Goal: Task Accomplishment & Management: Manage account settings

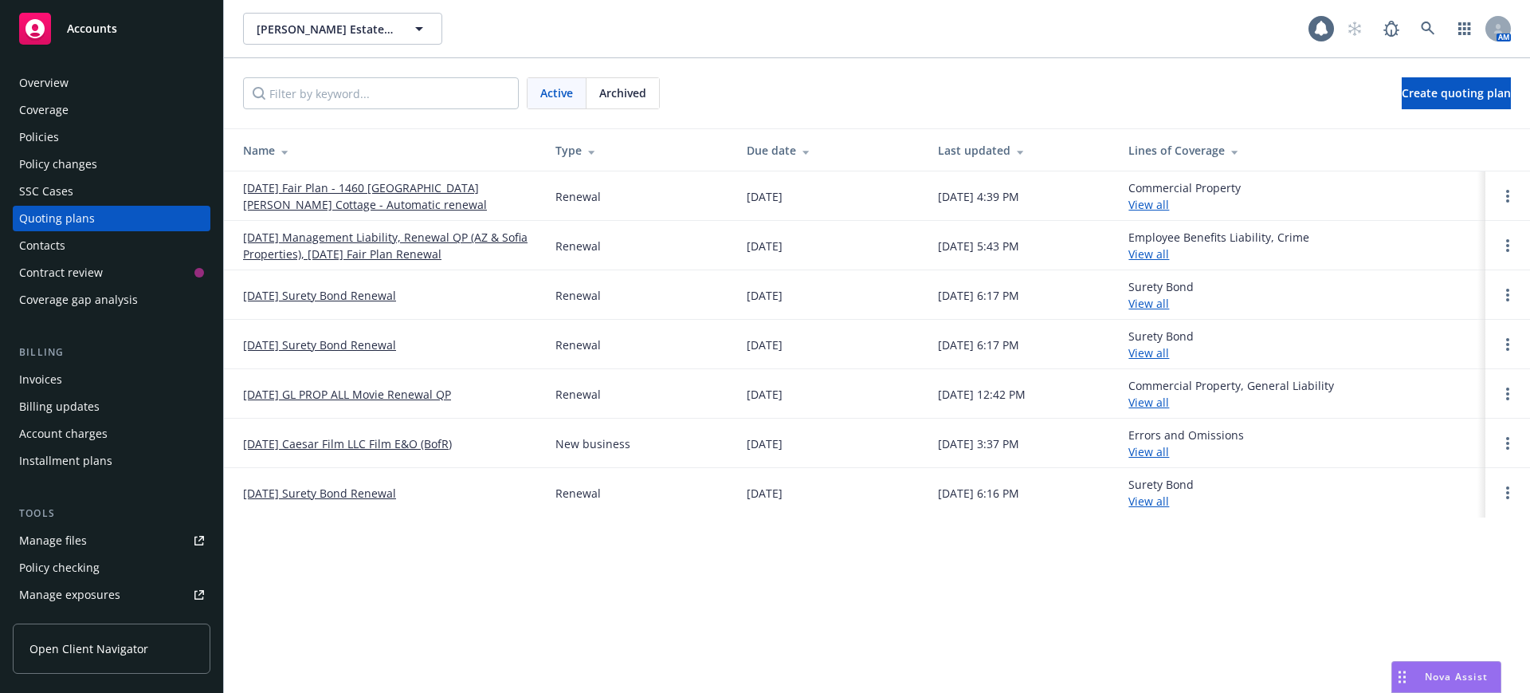
click at [54, 157] on div "Policy changes" at bounding box center [58, 164] width 78 height 26
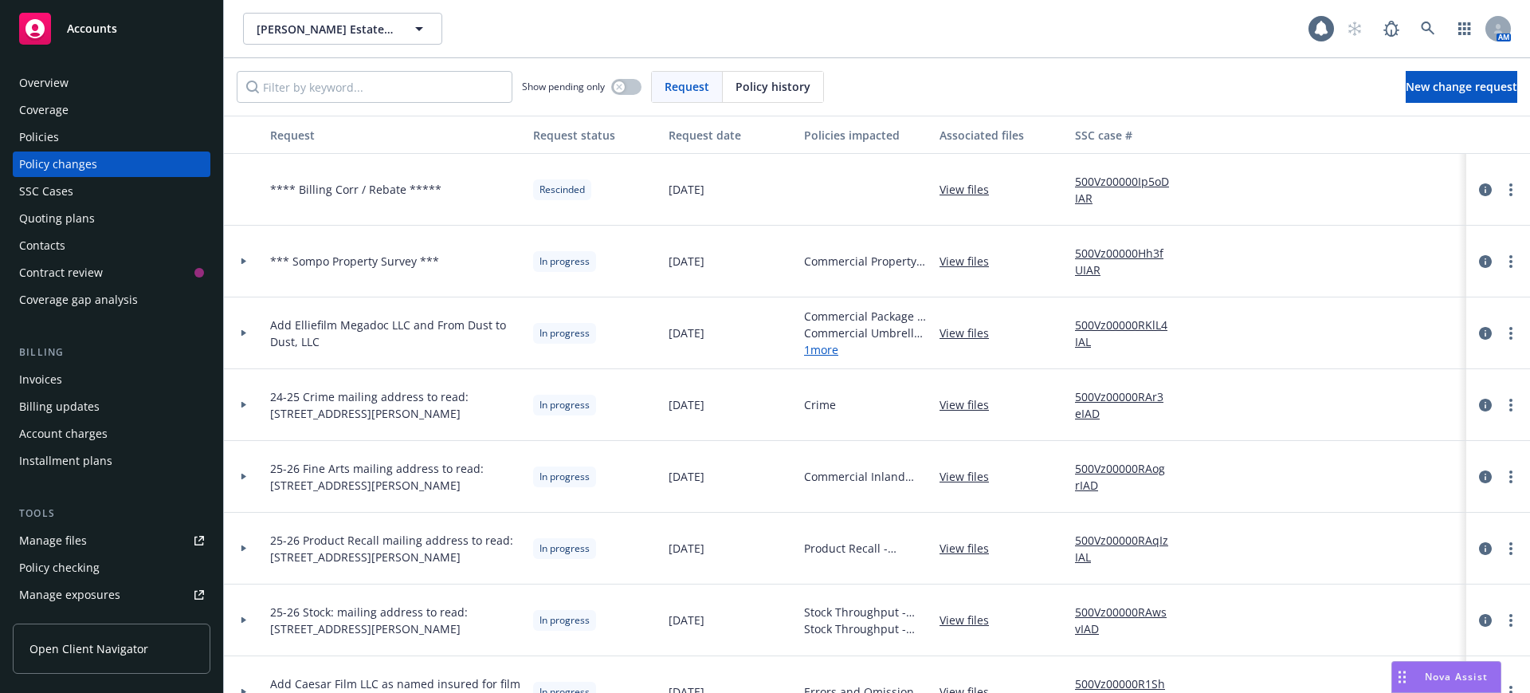
click at [966, 331] on link "View files" at bounding box center [971, 332] width 62 height 17
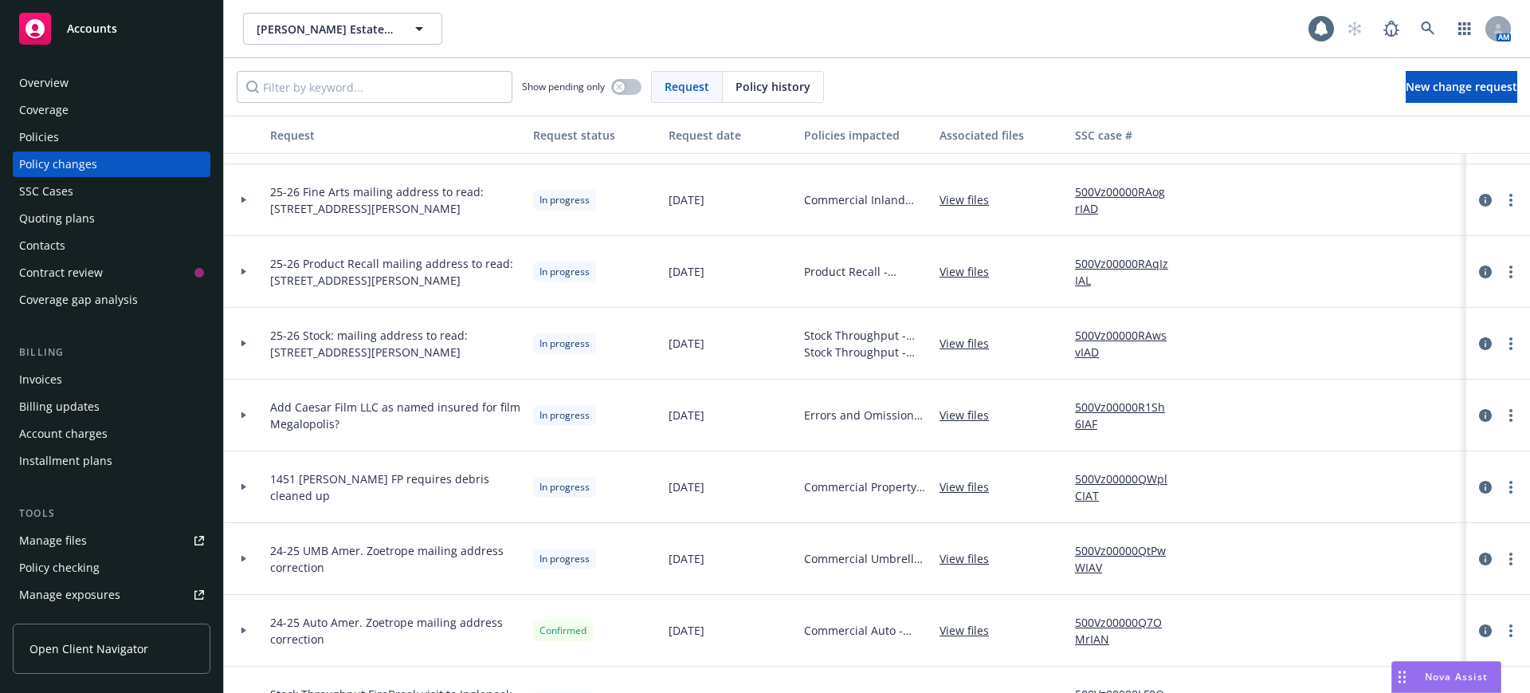
scroll to position [299, 0]
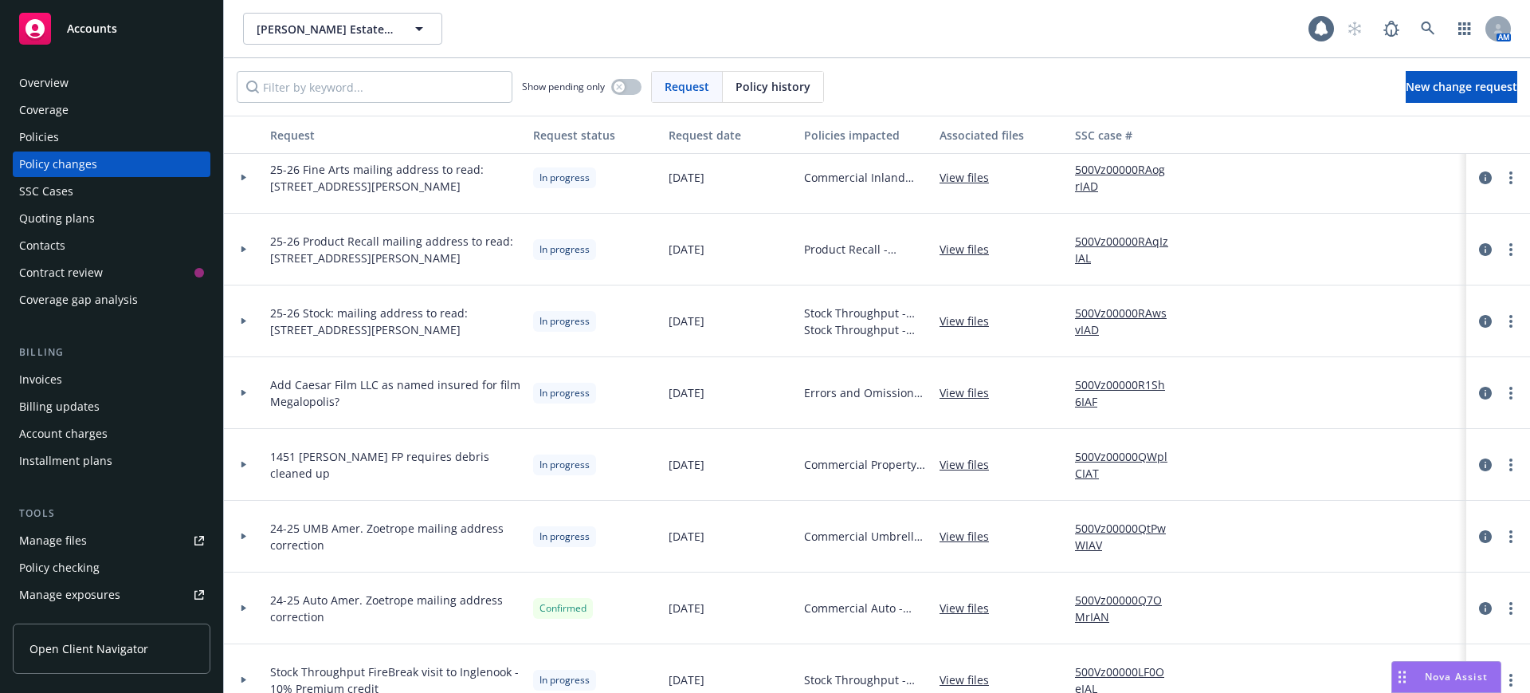
click at [963, 390] on link "View files" at bounding box center [971, 392] width 62 height 17
click at [108, 22] on span "Accounts" at bounding box center [92, 28] width 50 height 13
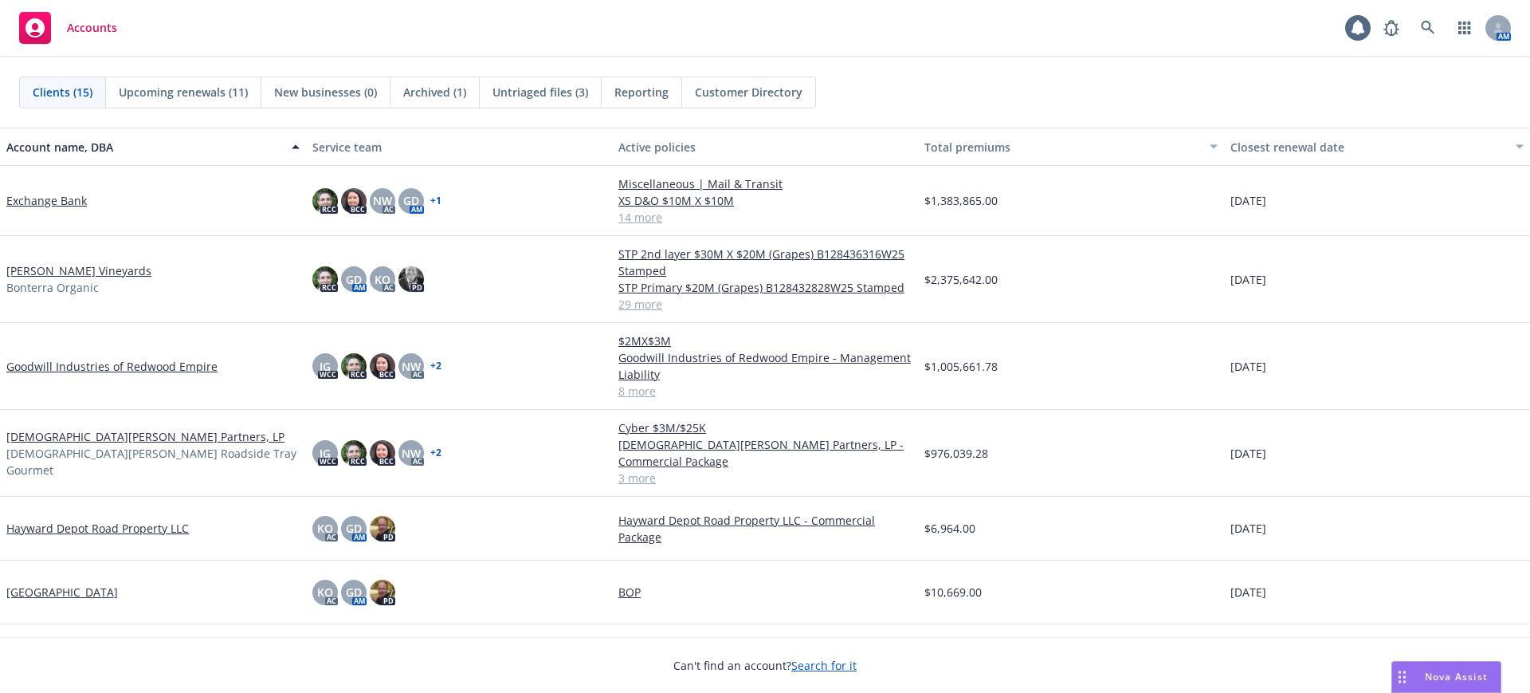
click at [650, 89] on span "Reporting" at bounding box center [642, 92] width 54 height 17
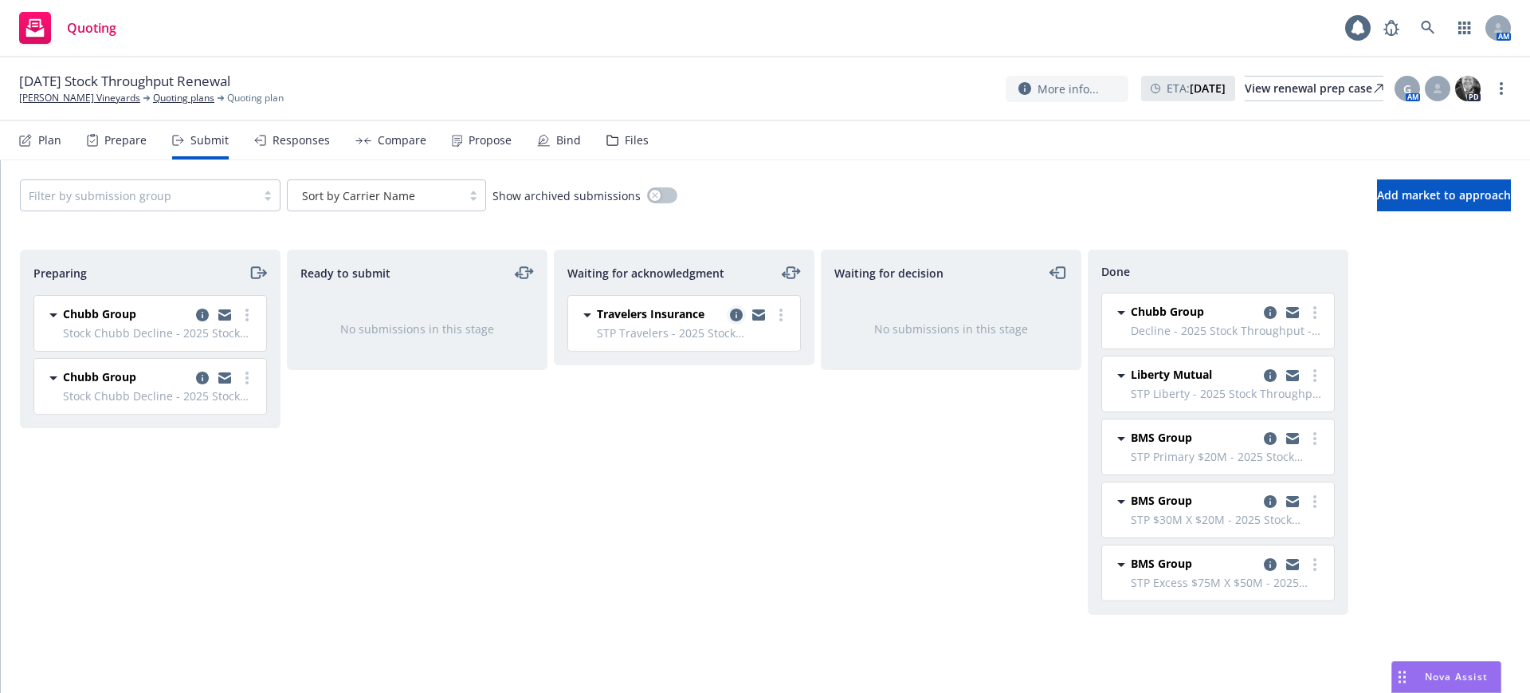
click at [735, 311] on icon "copy logging email" at bounding box center [736, 314] width 13 height 13
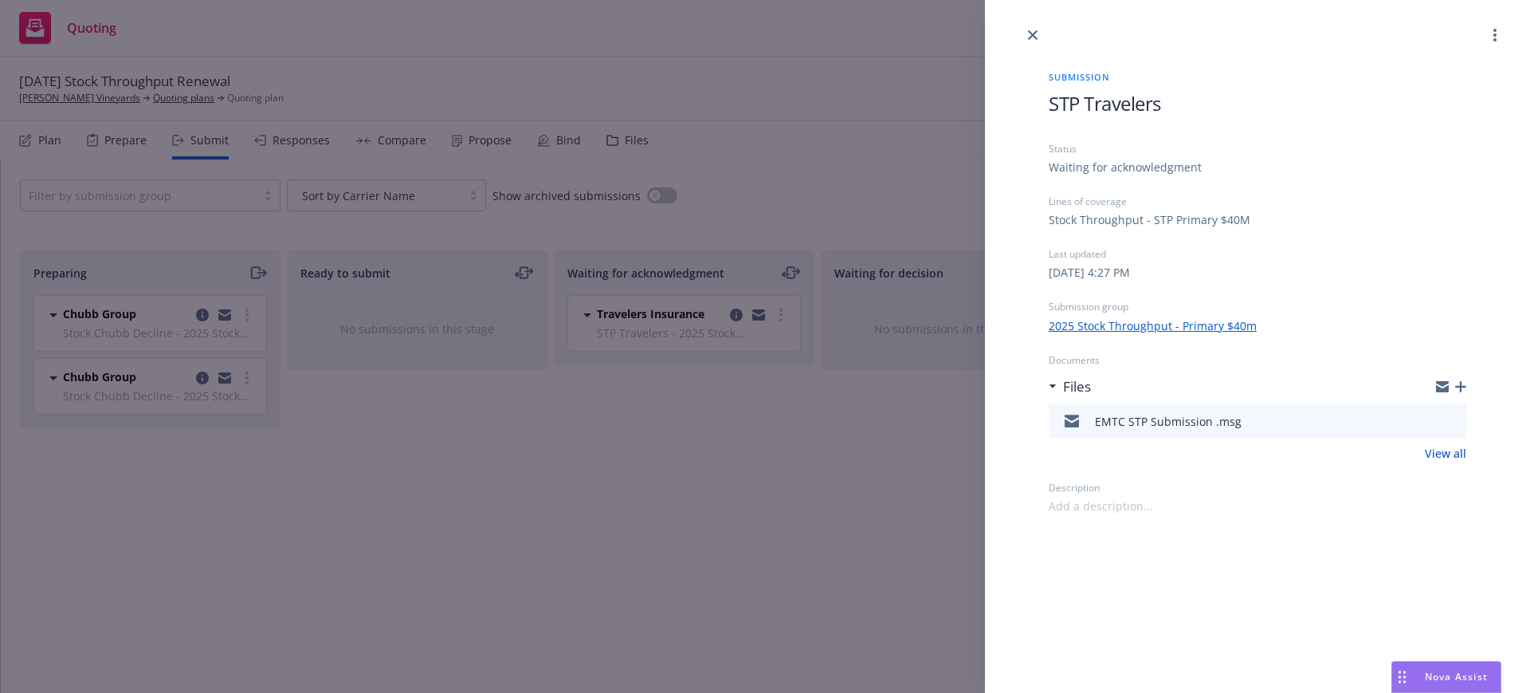
click at [1452, 449] on link "View all" at bounding box center [1445, 453] width 41 height 17
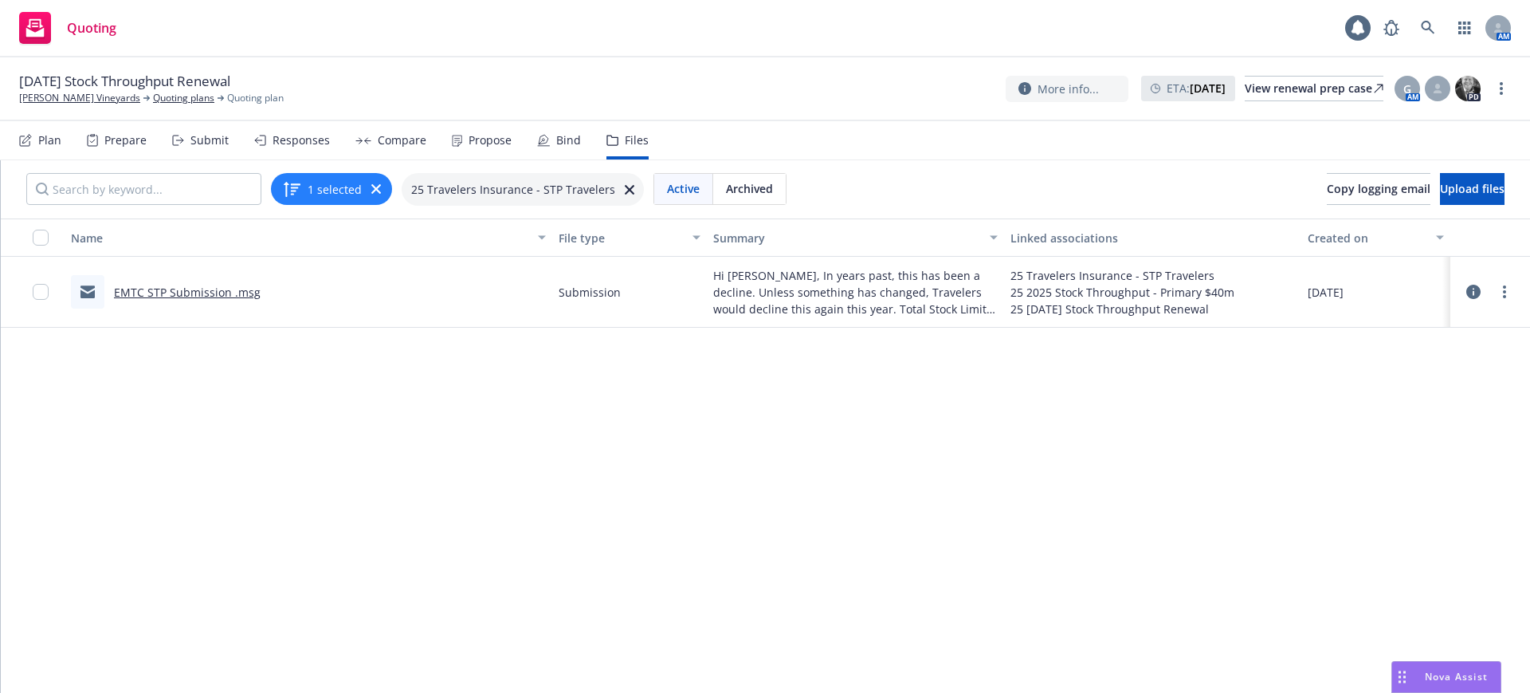
click at [153, 292] on link "EMTC STP Submission .msg" at bounding box center [187, 292] width 147 height 15
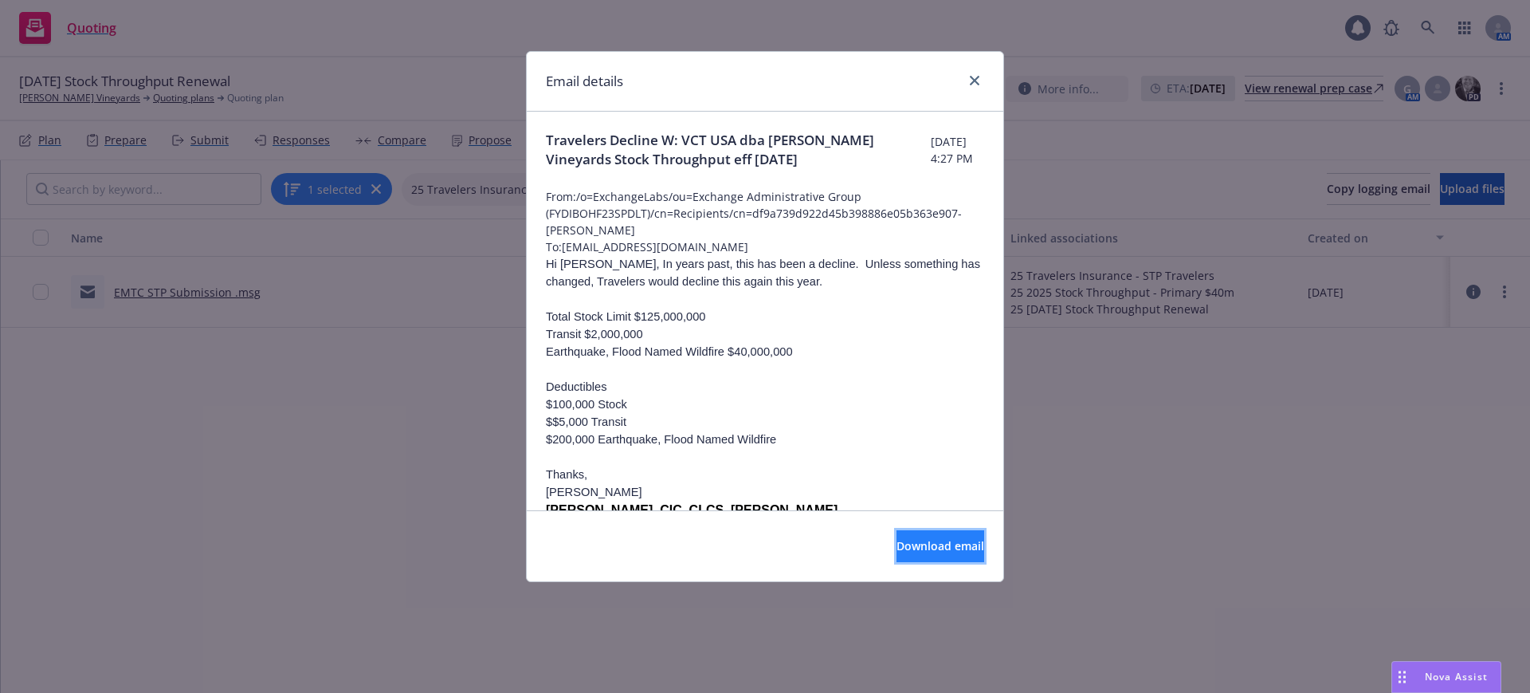
click at [924, 541] on span "Download email" at bounding box center [941, 545] width 88 height 15
click at [977, 74] on link "close" at bounding box center [974, 80] width 19 height 19
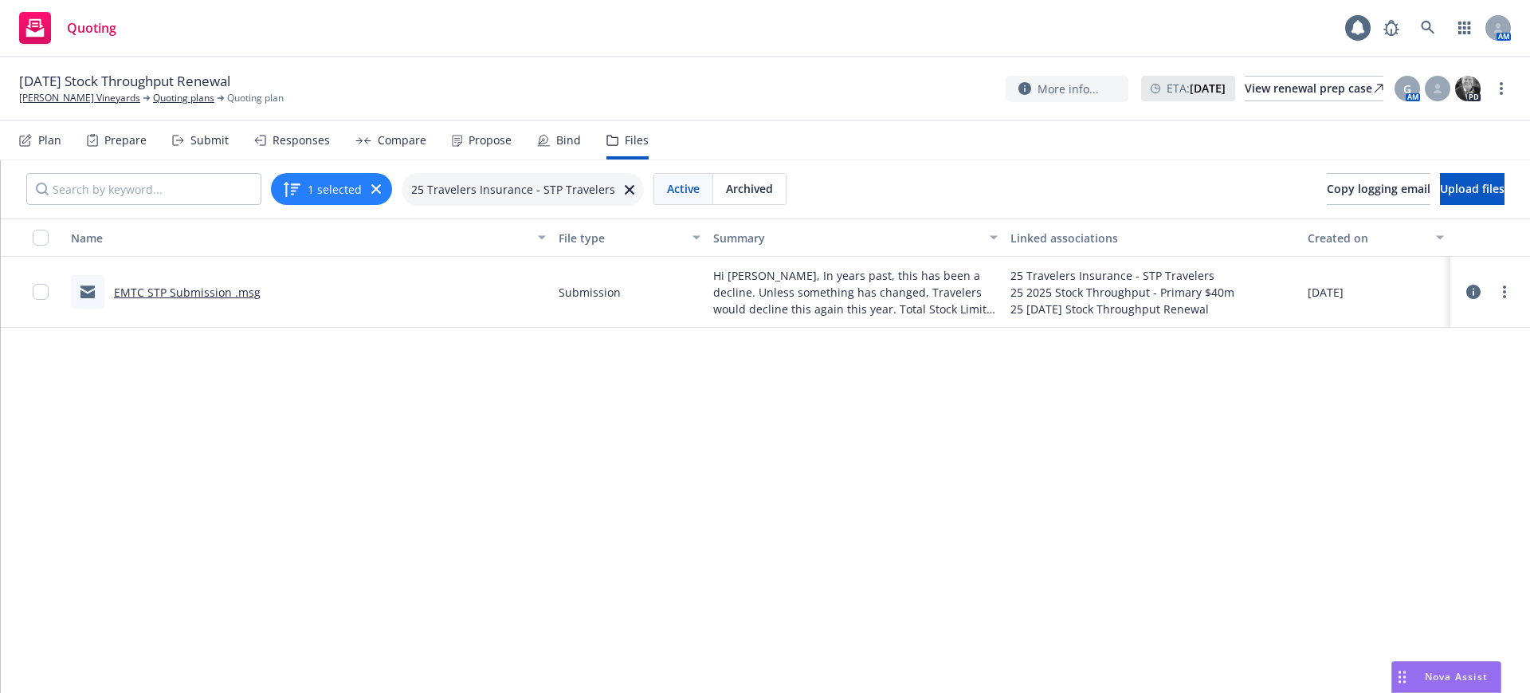
click at [199, 136] on div "Submit" at bounding box center [210, 140] width 38 height 13
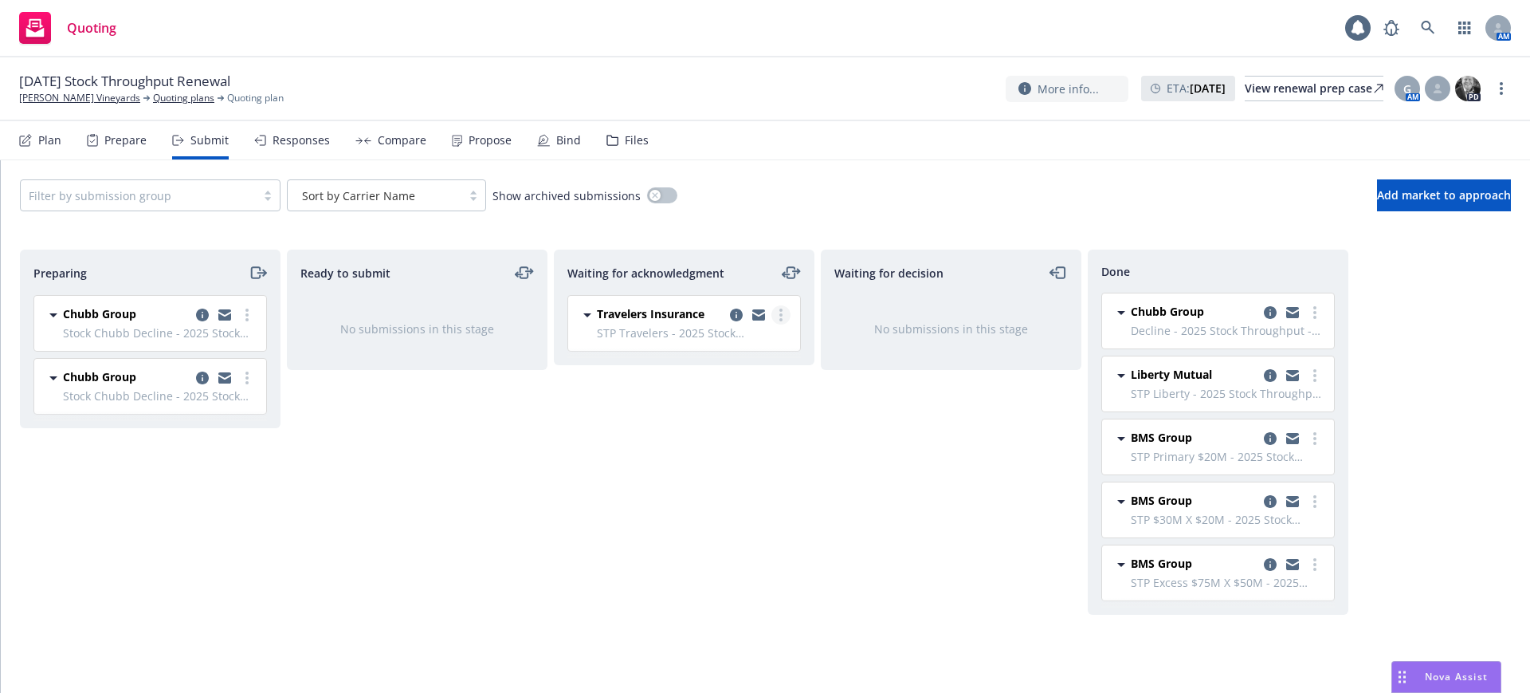
click at [780, 310] on icon "more" at bounding box center [781, 314] width 3 height 13
click at [744, 473] on span "Add declined decision" at bounding box center [709, 474] width 157 height 15
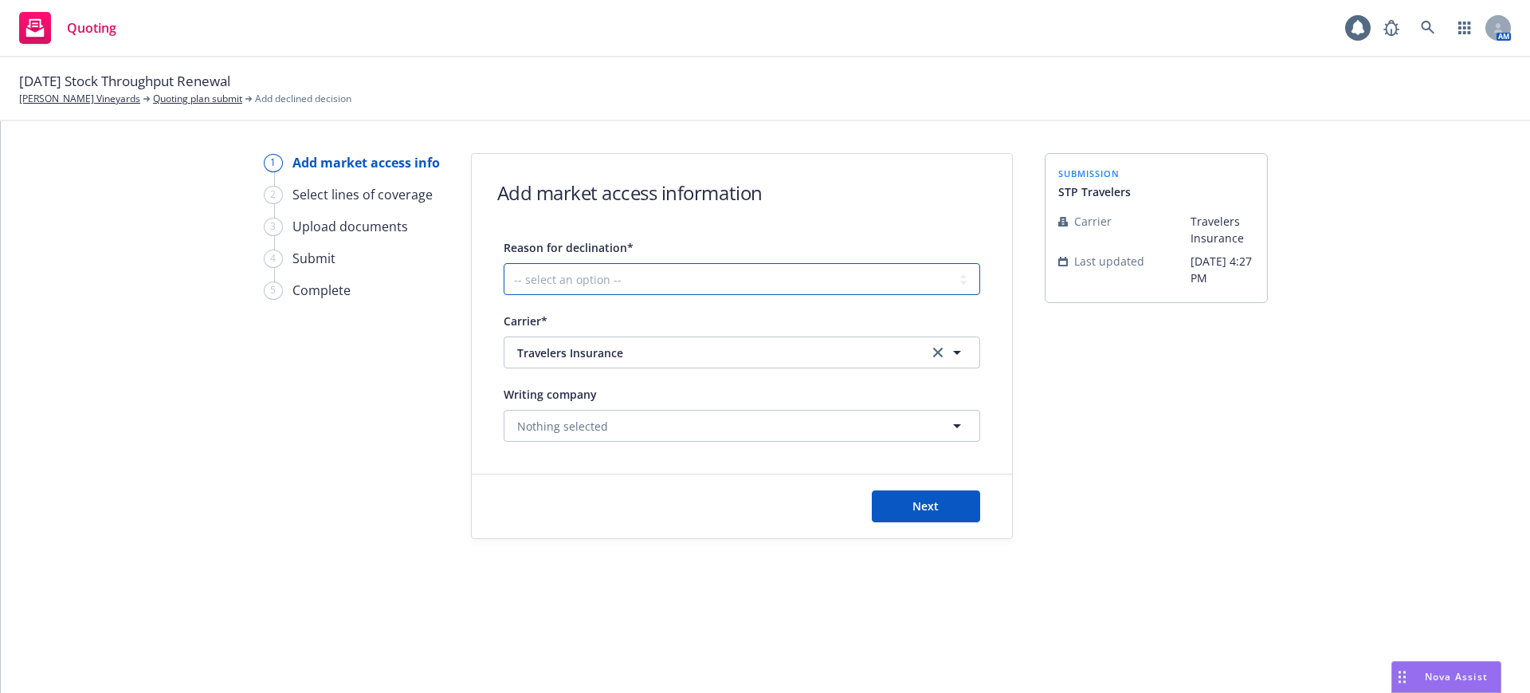
click at [565, 284] on select "-- select an option -- Cannot compete with other markets Carrier non-renewed Ca…" at bounding box center [742, 279] width 477 height 32
select select "DOES_NOT_FIT_UNDERWRITER_APPETITE"
click at [504, 263] on select "-- select an option -- Cannot compete with other markets Carrier non-renewed Ca…" at bounding box center [742, 279] width 477 height 32
click at [937, 501] on span "Next" at bounding box center [926, 505] width 26 height 15
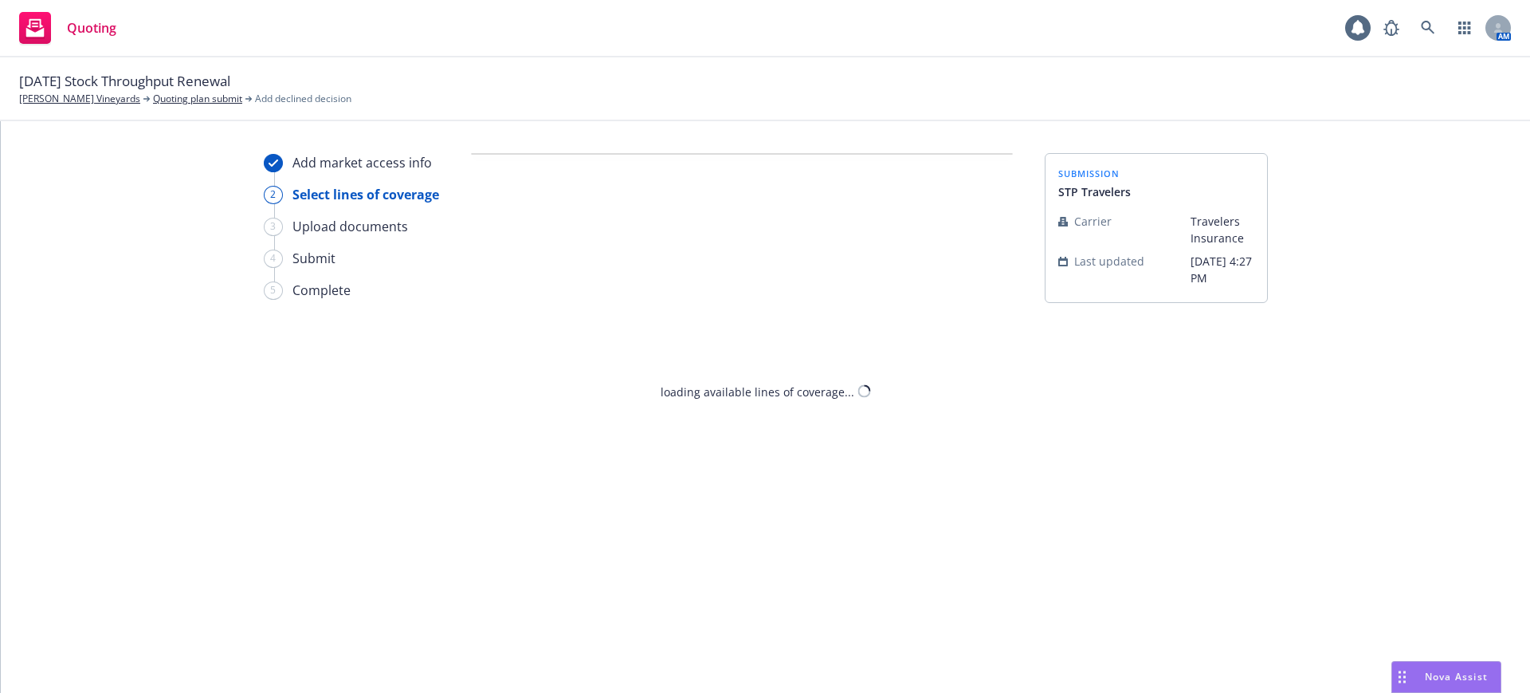
select select "DOES_NOT_FIT_UNDERWRITER_APPETITE"
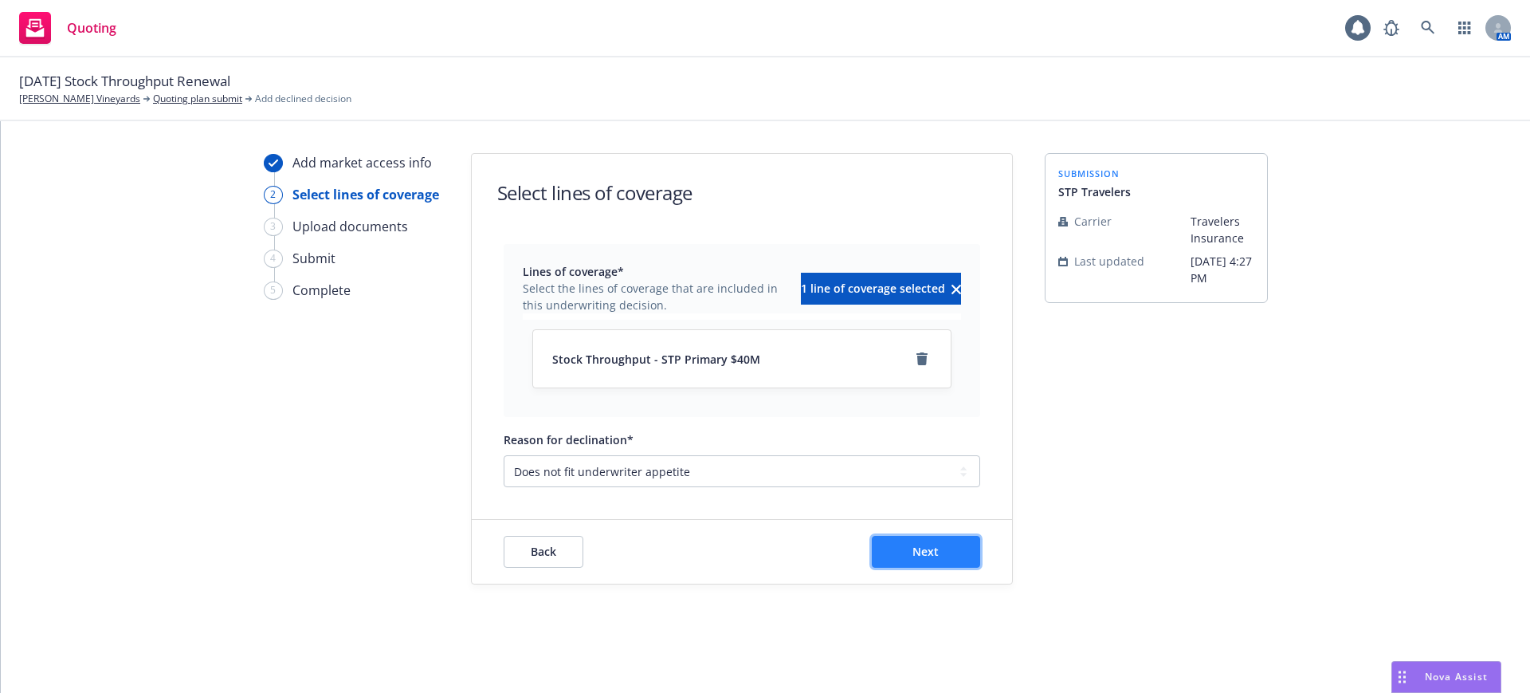
click at [932, 552] on span "Next" at bounding box center [926, 551] width 26 height 15
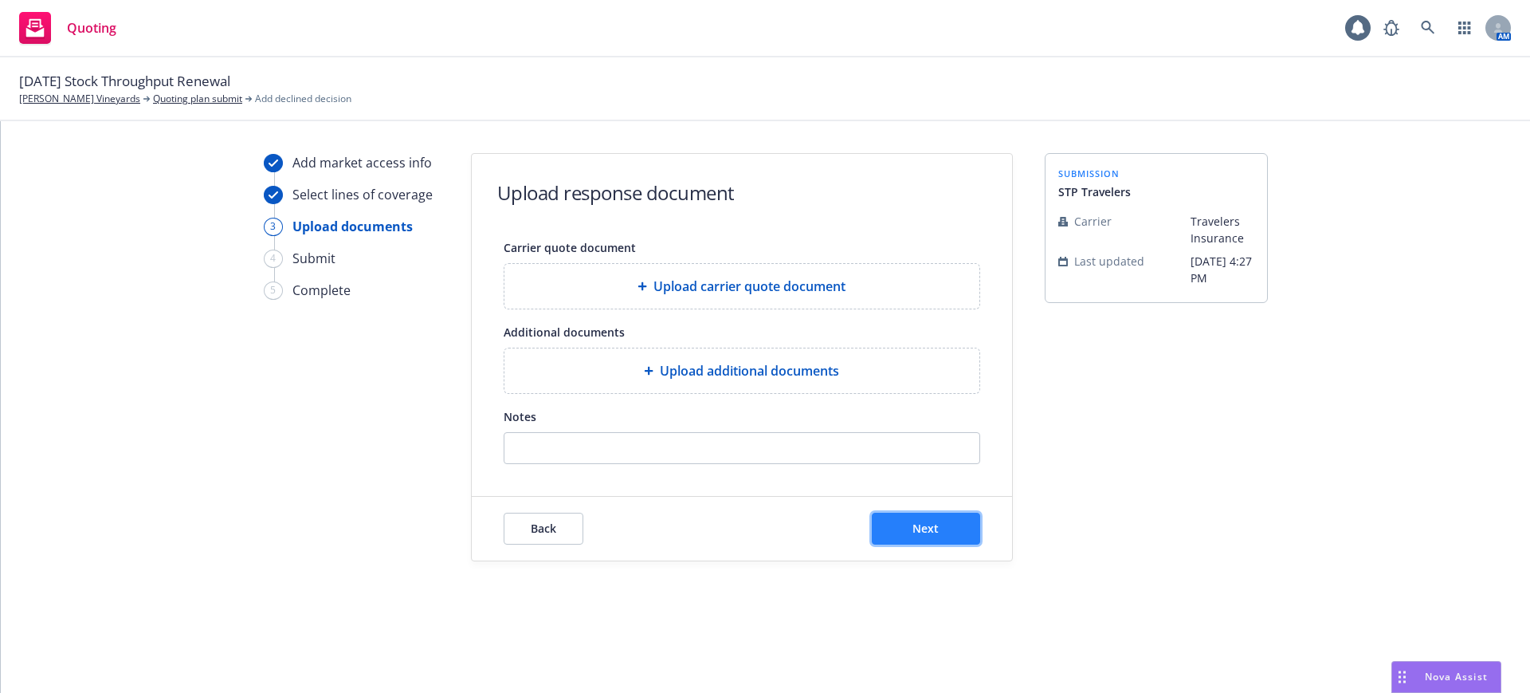
click at [894, 530] on button "Next" at bounding box center [926, 529] width 108 height 32
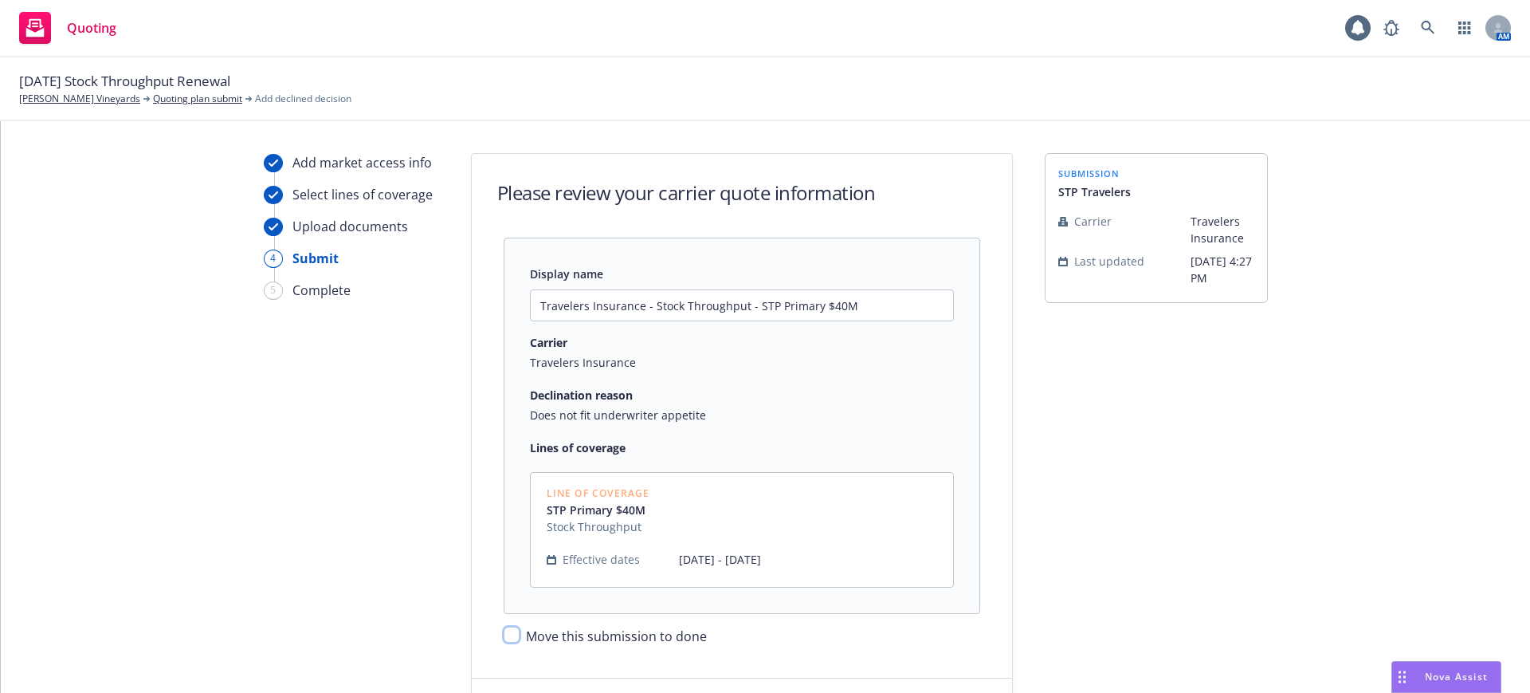
click at [504, 631] on input "Move this submission to done" at bounding box center [512, 635] width 16 height 16
checkbox input "true"
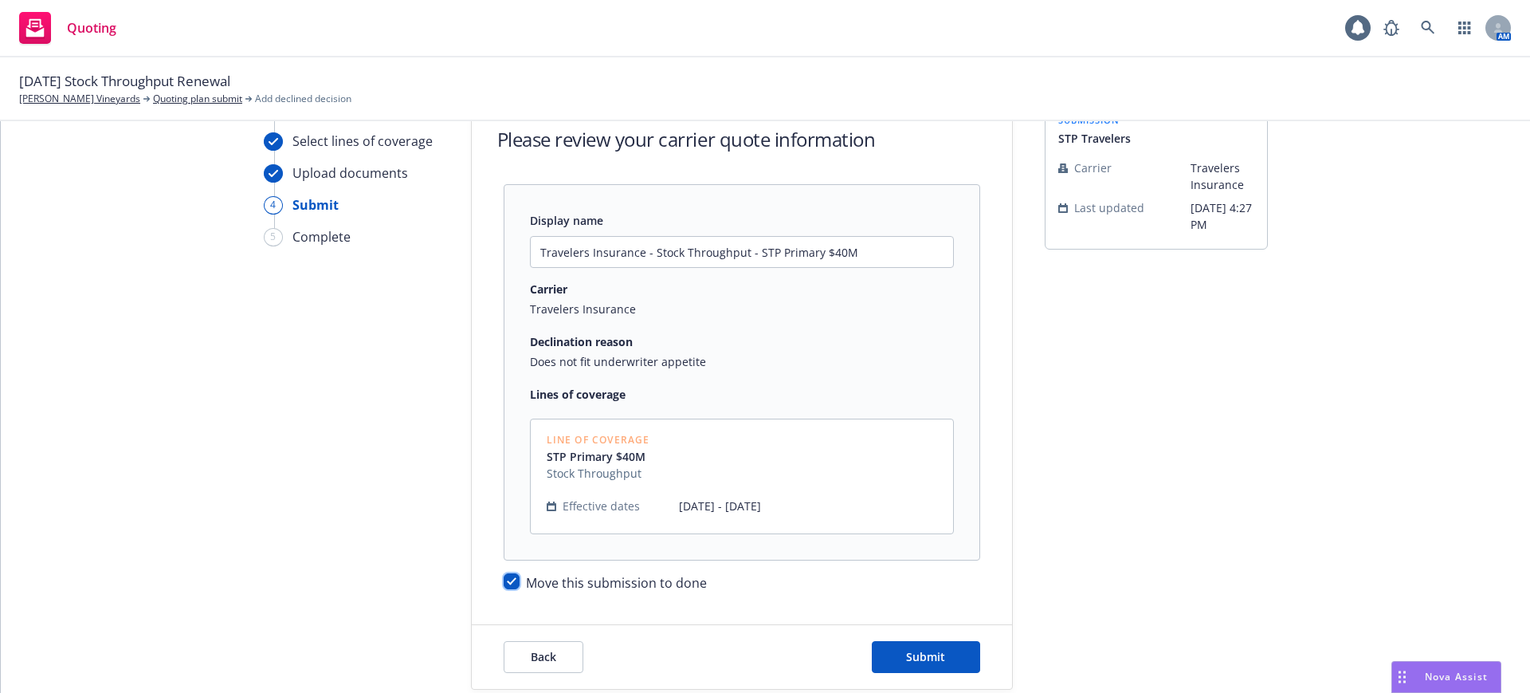
scroll to position [82, 0]
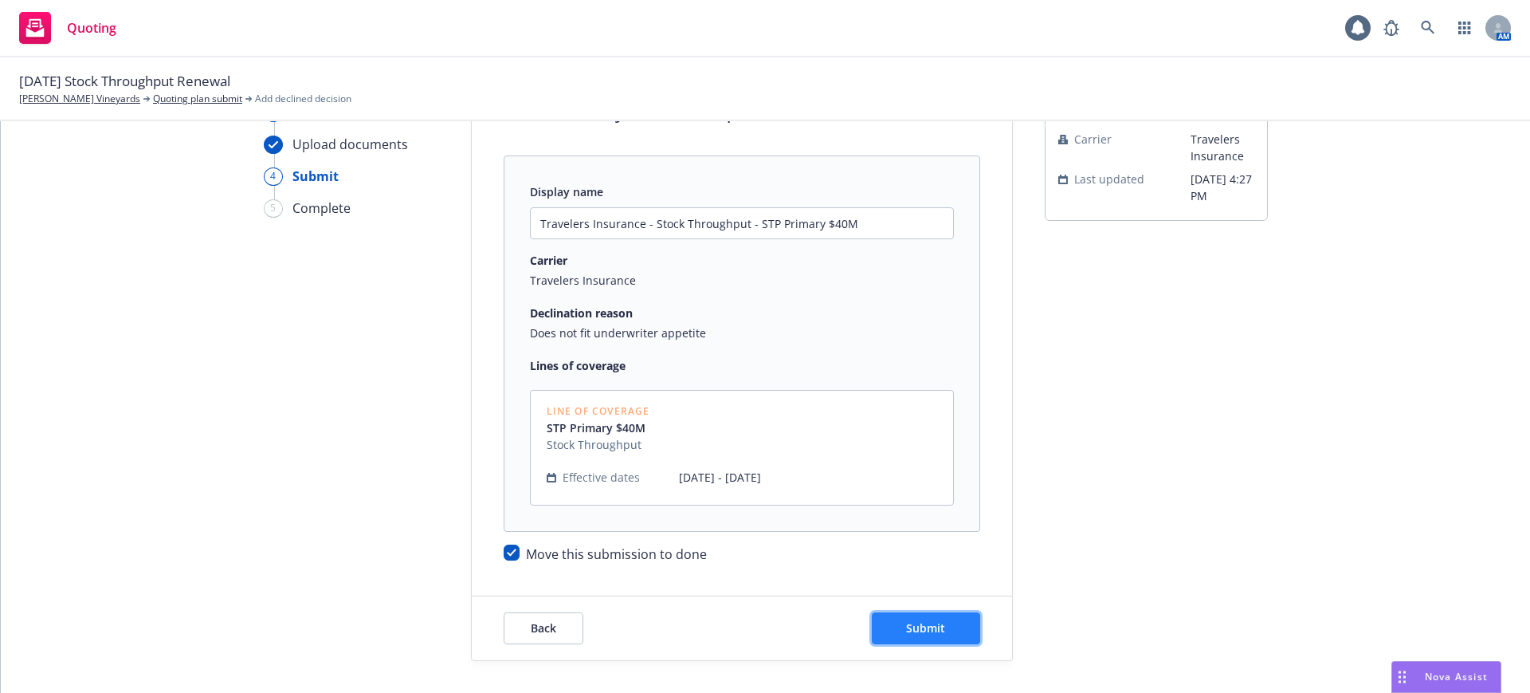
click at [942, 618] on button "Submit" at bounding box center [926, 628] width 108 height 32
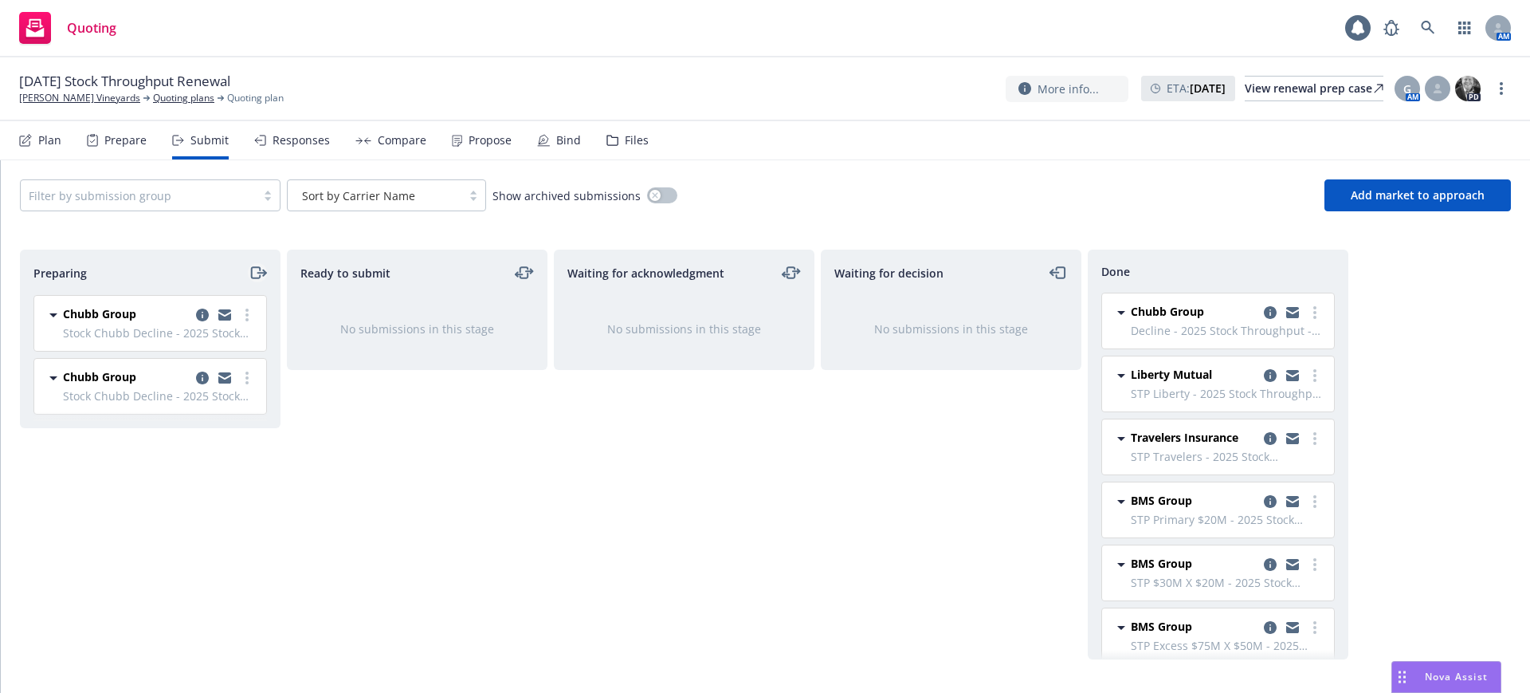
click at [260, 266] on icon "moveRight" at bounding box center [258, 272] width 18 height 19
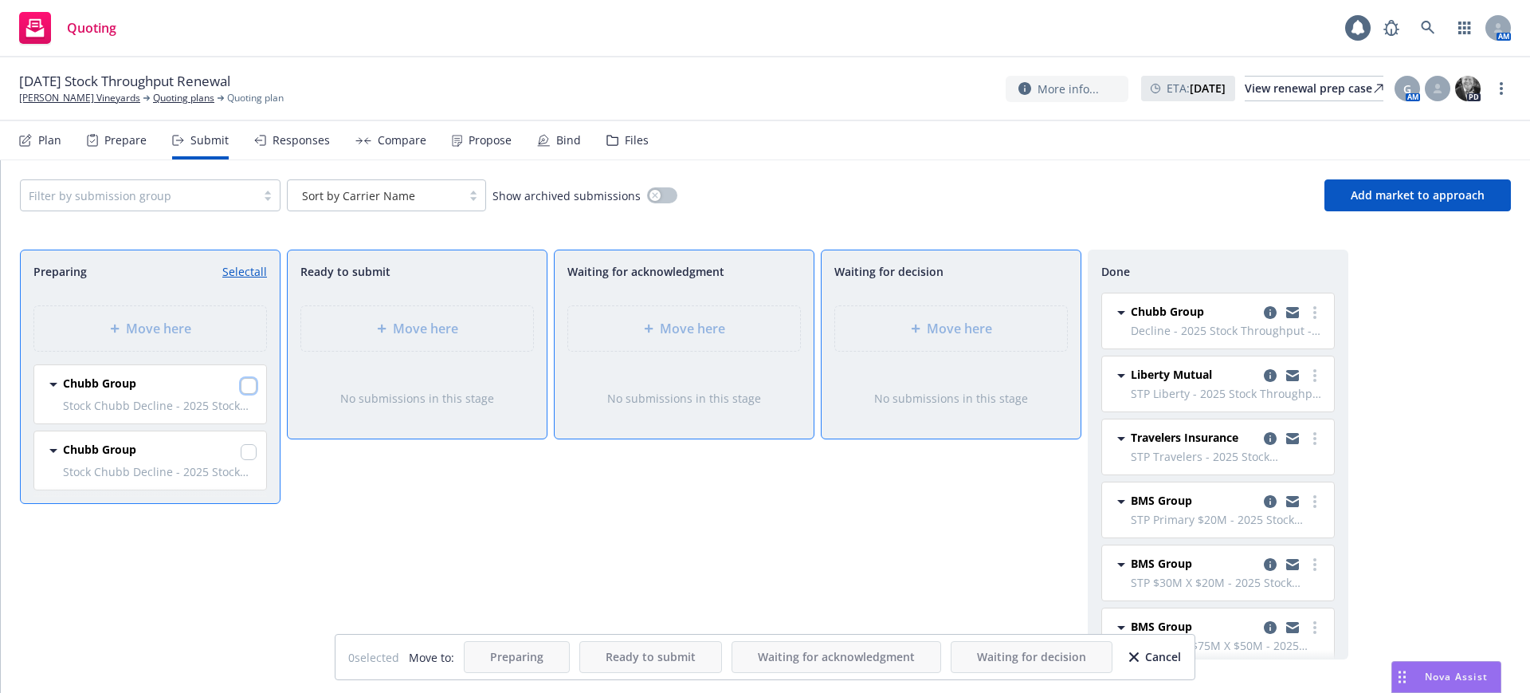
drag, startPoint x: 251, startPoint y: 384, endPoint x: 240, endPoint y: 431, distance: 48.3
click at [249, 384] on input "checkbox" at bounding box center [249, 386] width 16 height 16
checkbox input "true"
click at [248, 451] on input "checkbox" at bounding box center [249, 452] width 16 height 16
checkbox input "true"
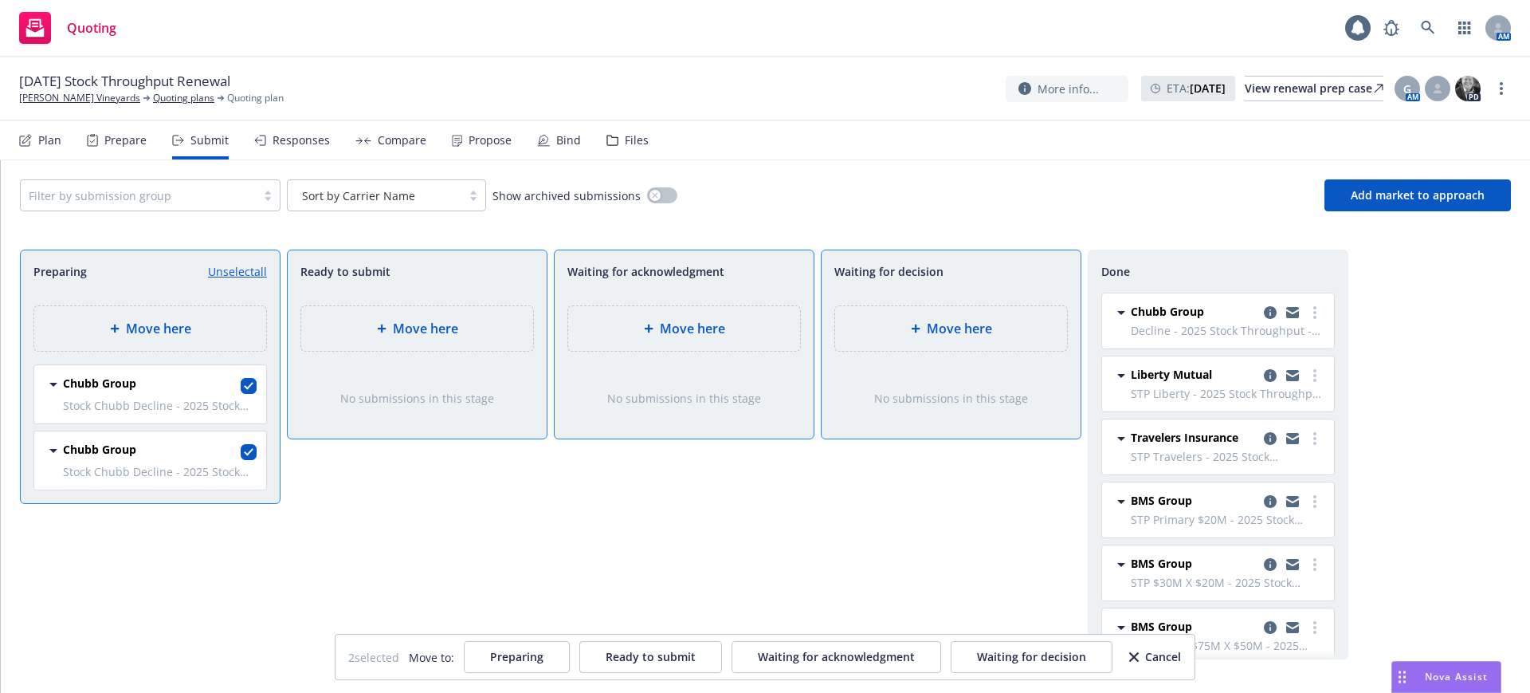
click at [956, 319] on span "Move here" at bounding box center [959, 328] width 65 height 19
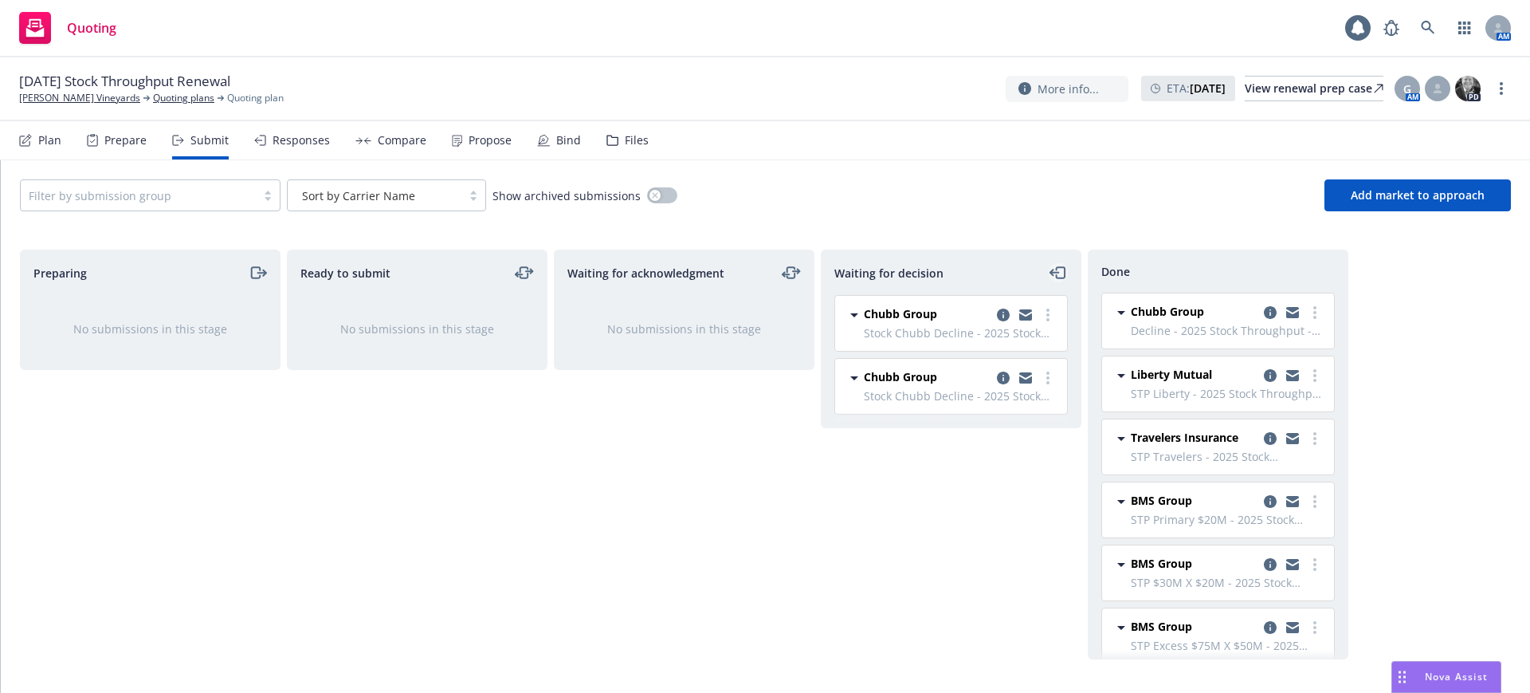
click at [1058, 273] on icon "moveLeft" at bounding box center [1055, 273] width 8 height 0
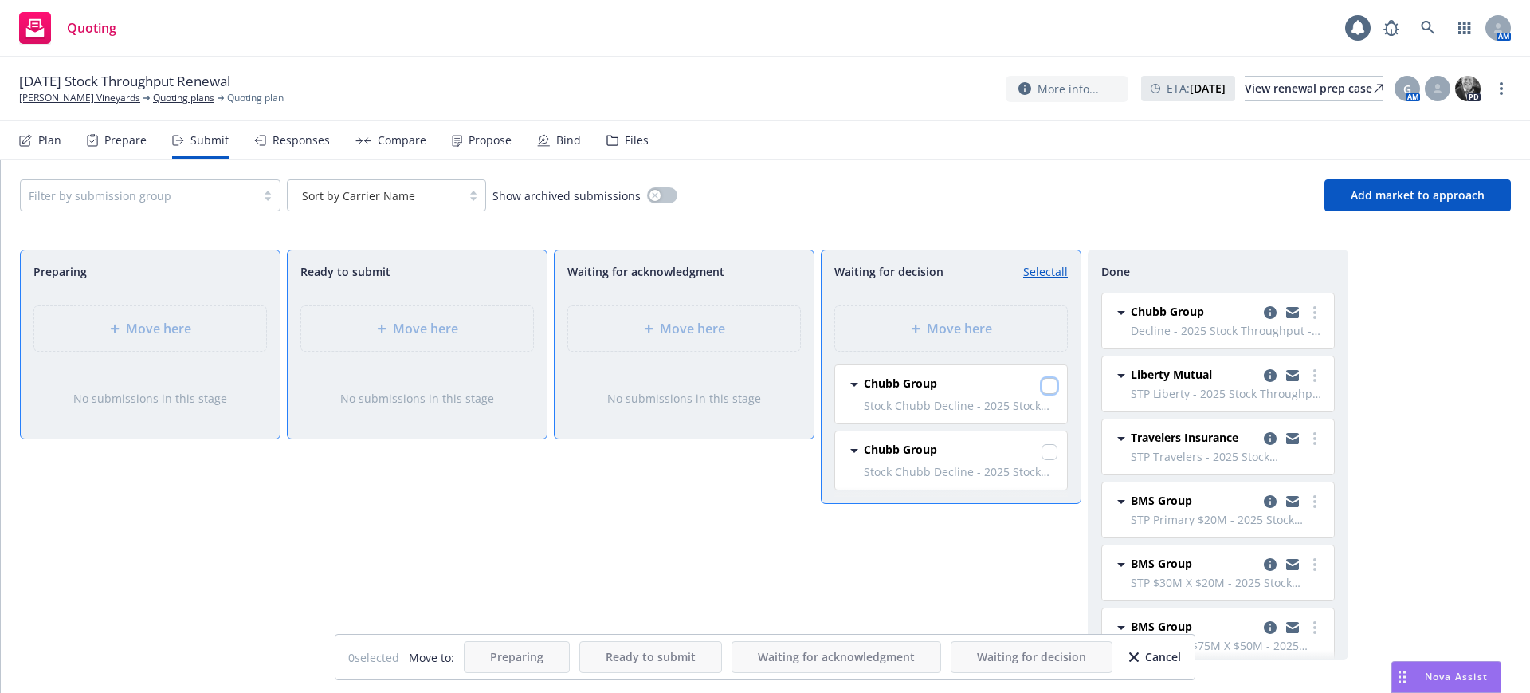
drag, startPoint x: 1051, startPoint y: 386, endPoint x: 1037, endPoint y: 422, distance: 39.4
click at [1051, 385] on input "checkbox" at bounding box center [1050, 386] width 16 height 16
checkbox input "true"
click at [1047, 452] on input "checkbox" at bounding box center [1050, 452] width 16 height 16
checkbox input "true"
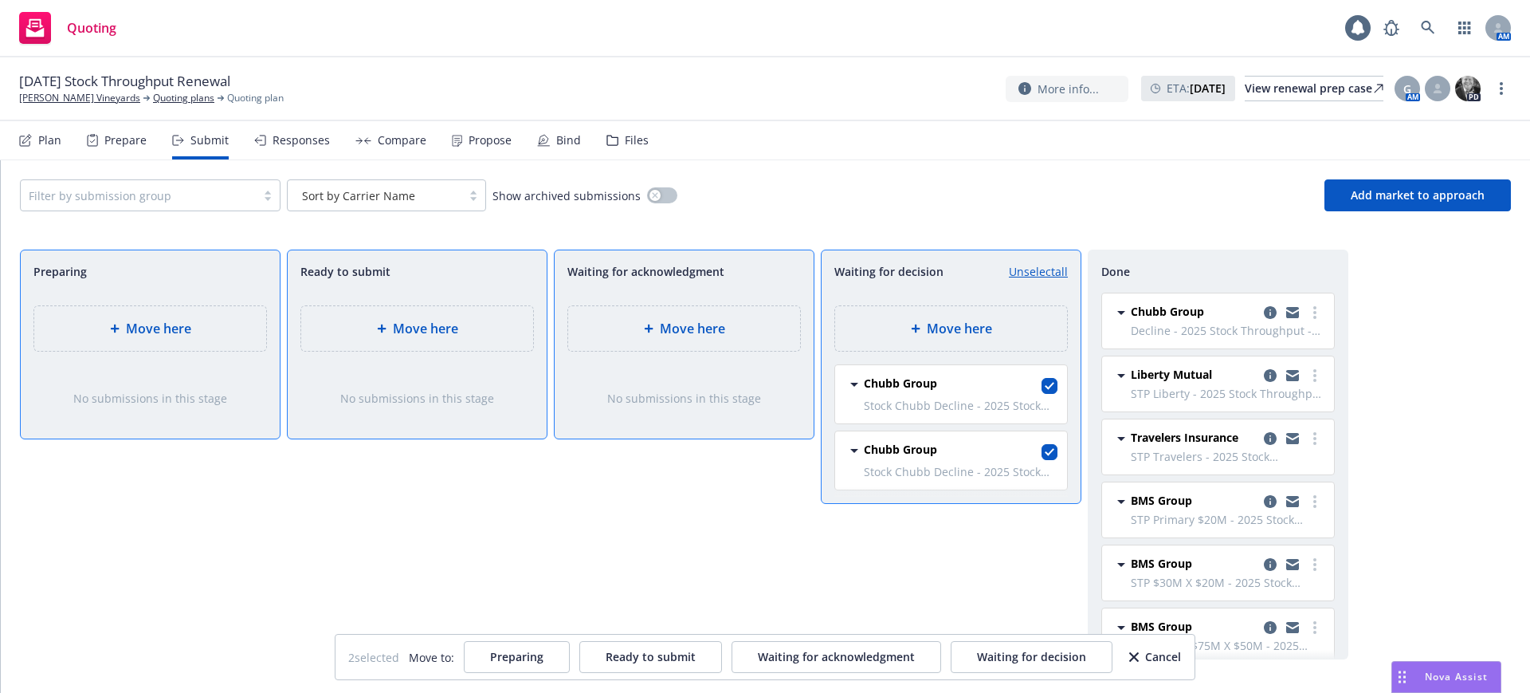
click at [1165, 655] on div "Cancel" at bounding box center [1156, 657] width 52 height 30
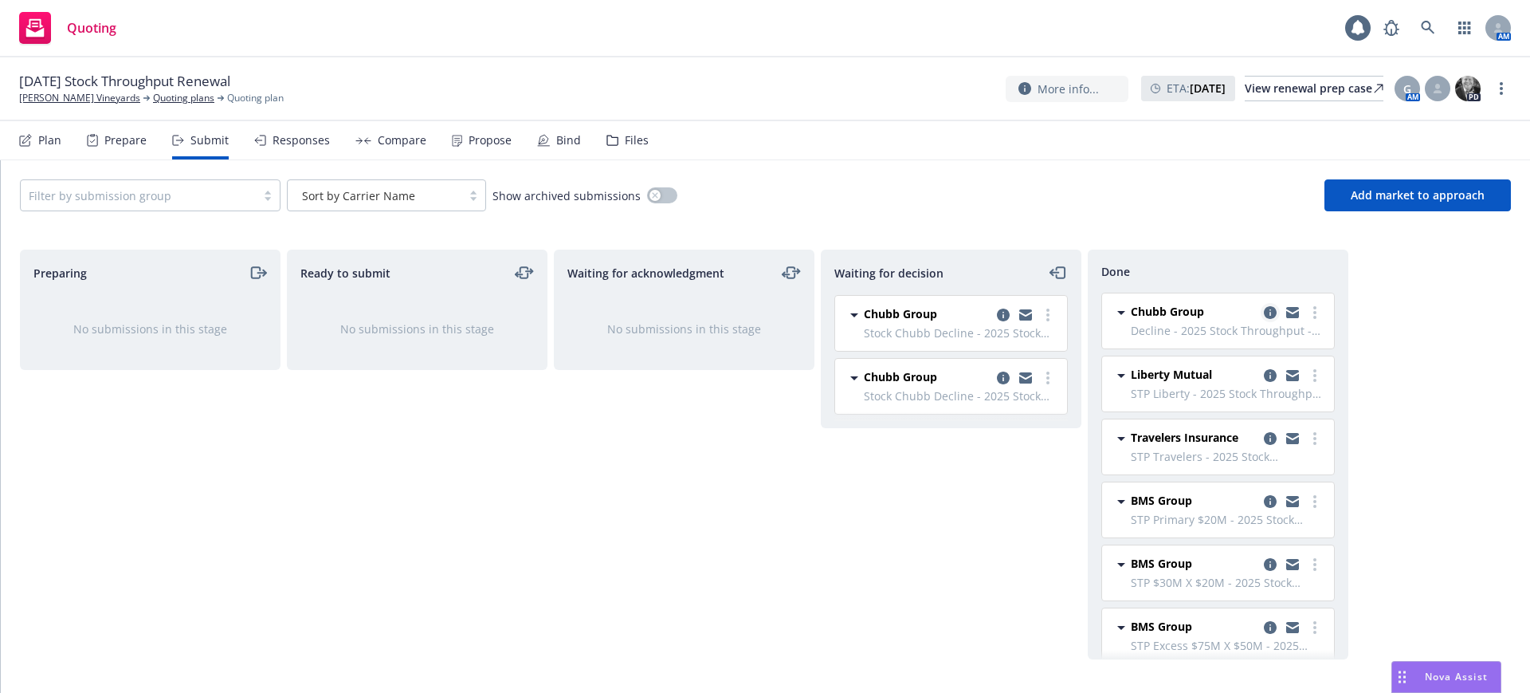
click at [1264, 309] on icon "copy logging email" at bounding box center [1270, 312] width 13 height 13
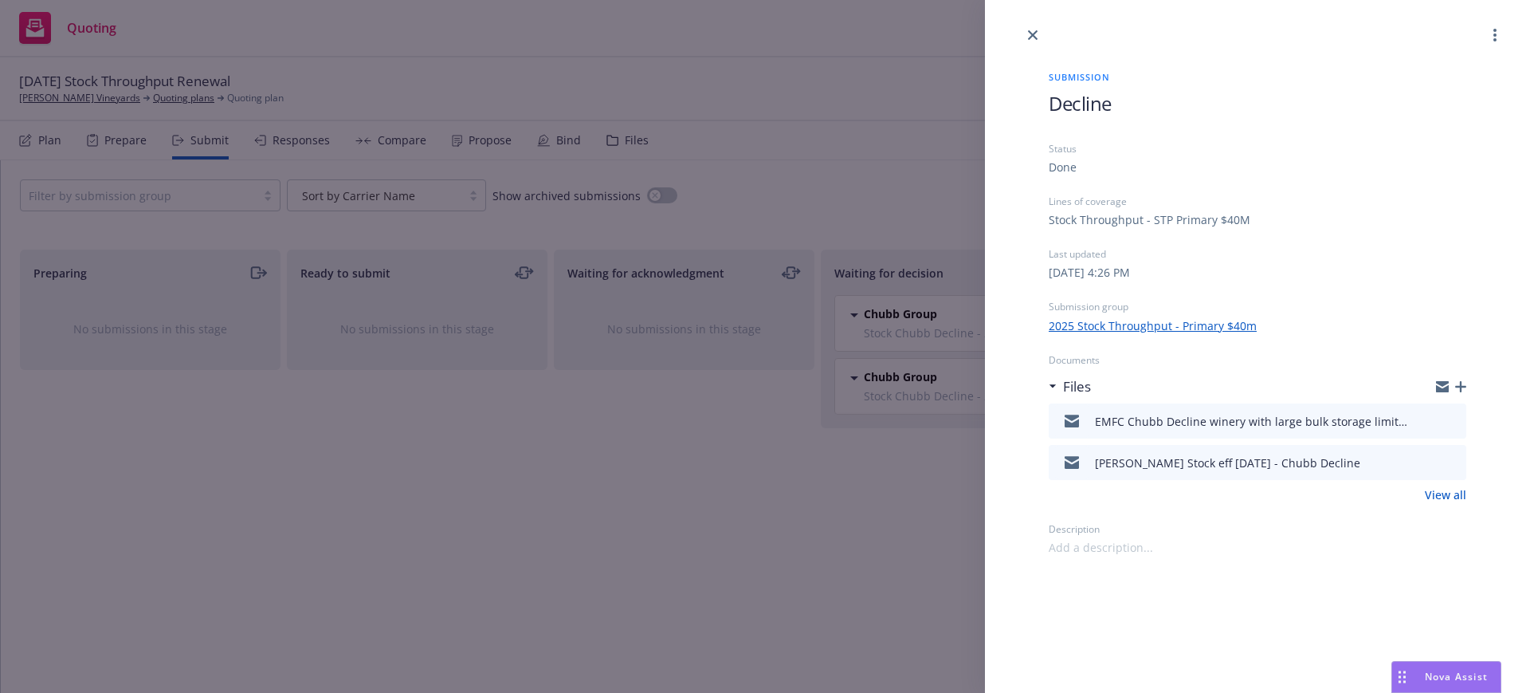
click at [1425, 418] on icon "download file" at bounding box center [1425, 418] width 10 height 10
click at [938, 466] on div "Submission Decline Status Done Lines of coverage Stock Throughput - STP Primary…" at bounding box center [765, 346] width 1530 height 693
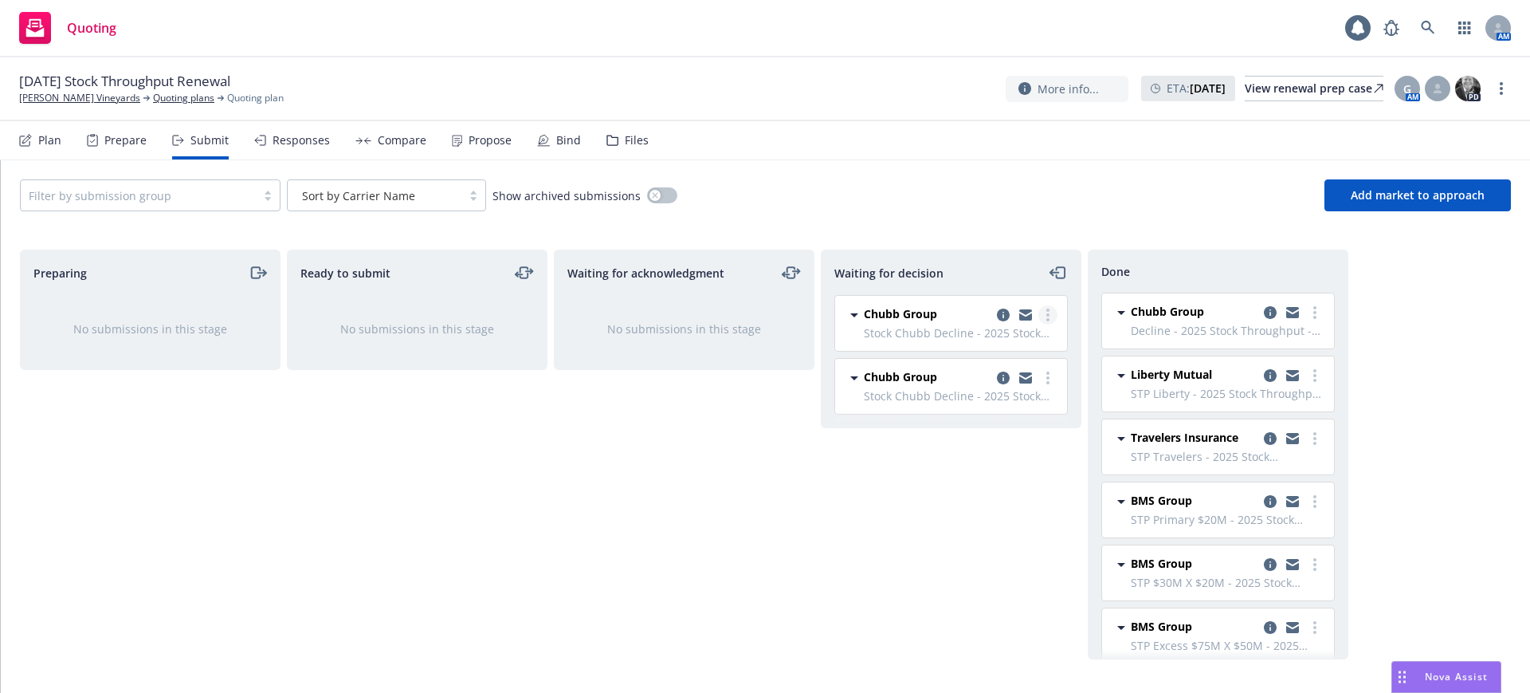
click at [1046, 312] on link "more" at bounding box center [1048, 314] width 19 height 19
click at [985, 443] on span "Add declined decision" at bounding box center [976, 442] width 157 height 15
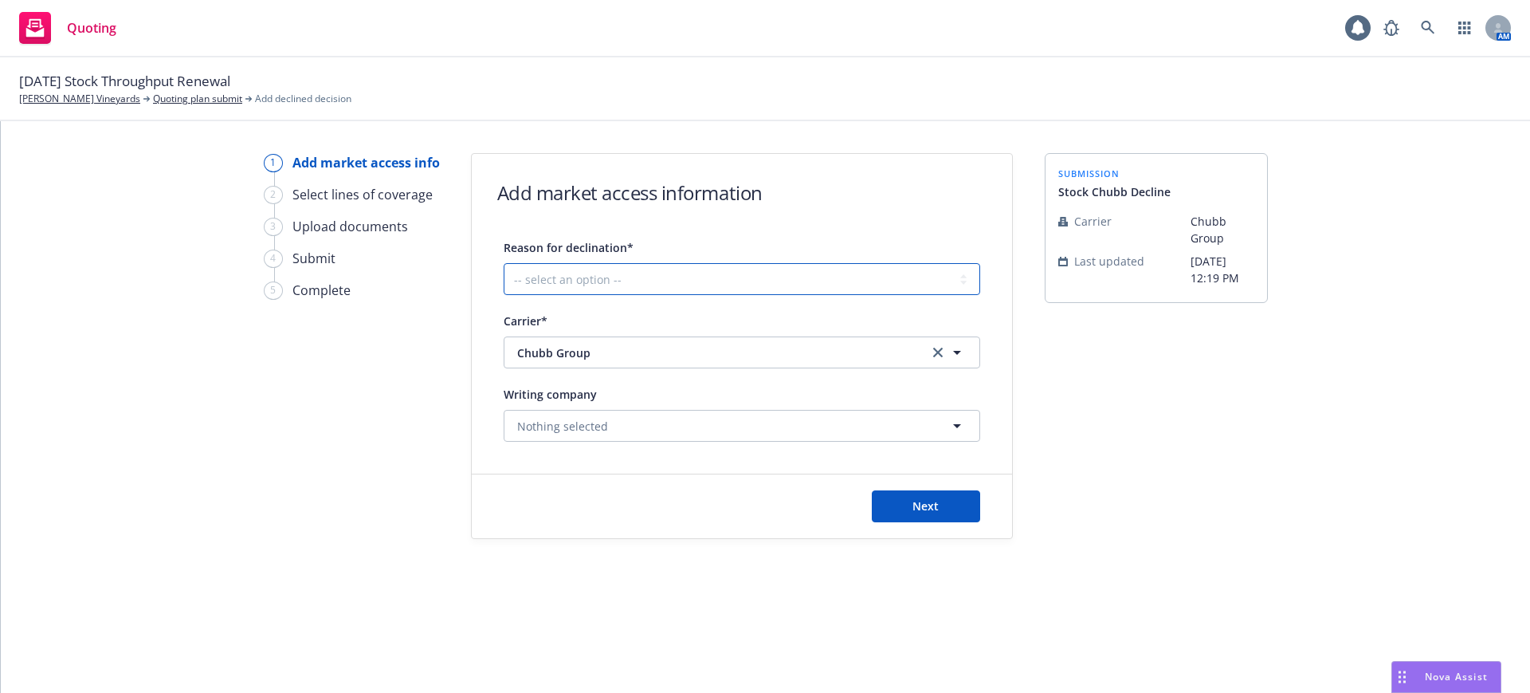
click at [530, 273] on select "-- select an option -- Cannot compete with other markets Carrier non-renewed Ca…" at bounding box center [742, 279] width 477 height 32
select select "DOES_NOT_FIT_UNDERWRITER_APPETITE"
click at [504, 263] on select "-- select an option -- Cannot compete with other markets Carrier non-renewed Ca…" at bounding box center [742, 279] width 477 height 32
click at [917, 504] on span "Next" at bounding box center [926, 505] width 26 height 15
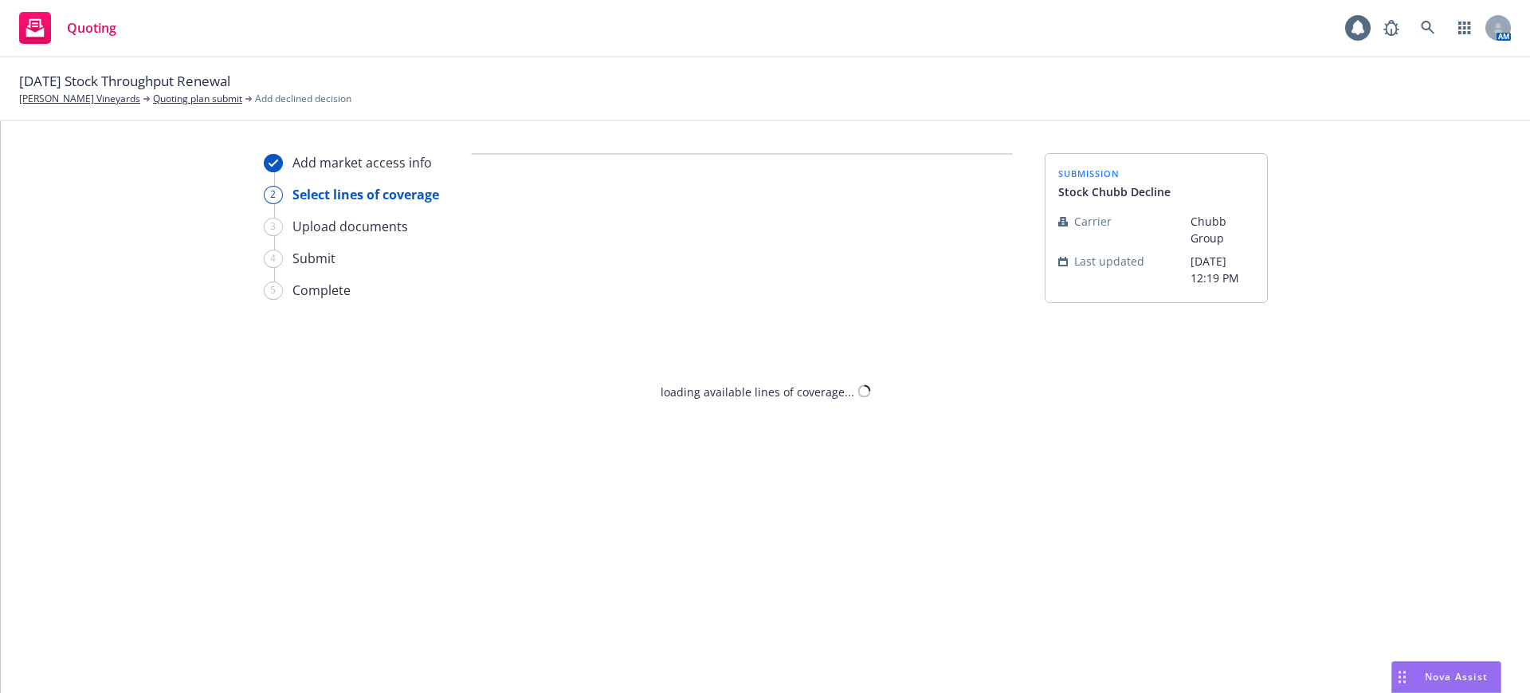
select select "DOES_NOT_FIT_UNDERWRITER_APPETITE"
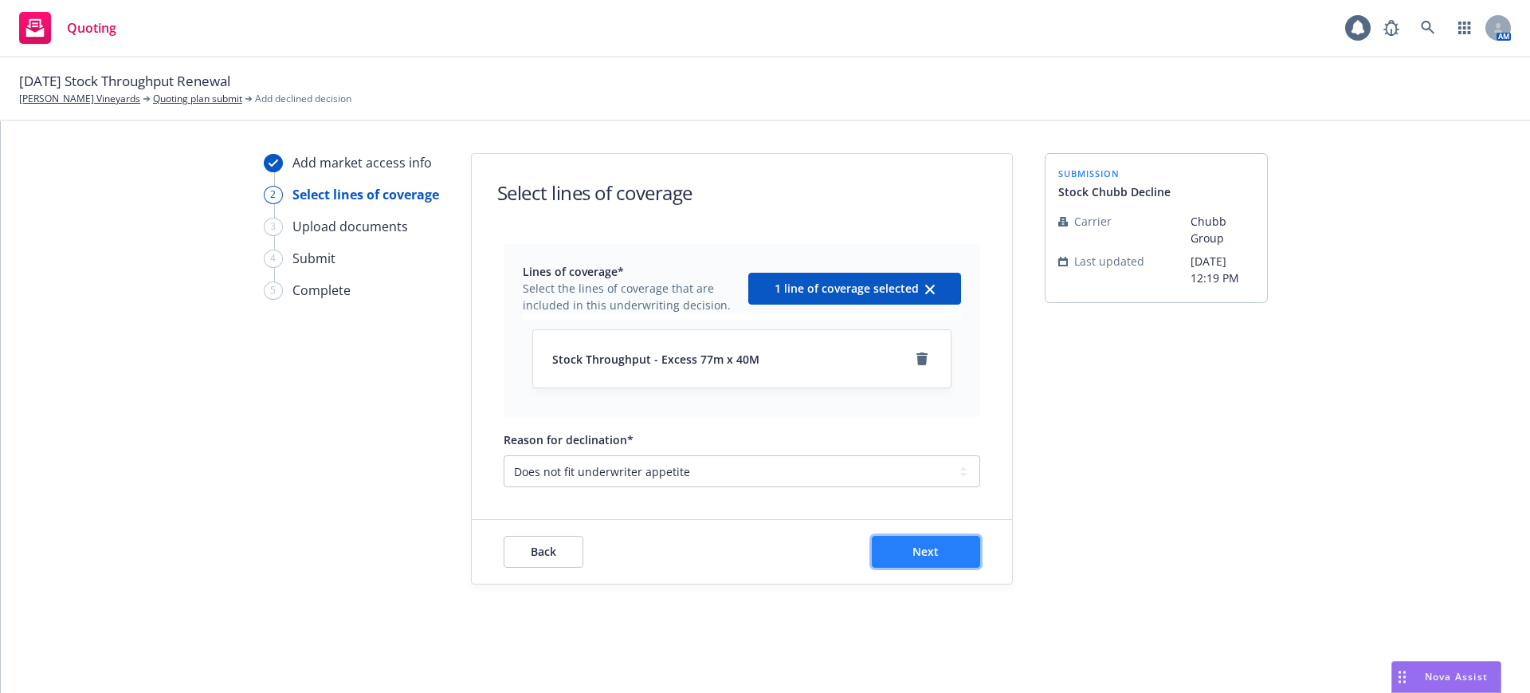
click at [953, 550] on button "Next" at bounding box center [926, 552] width 108 height 32
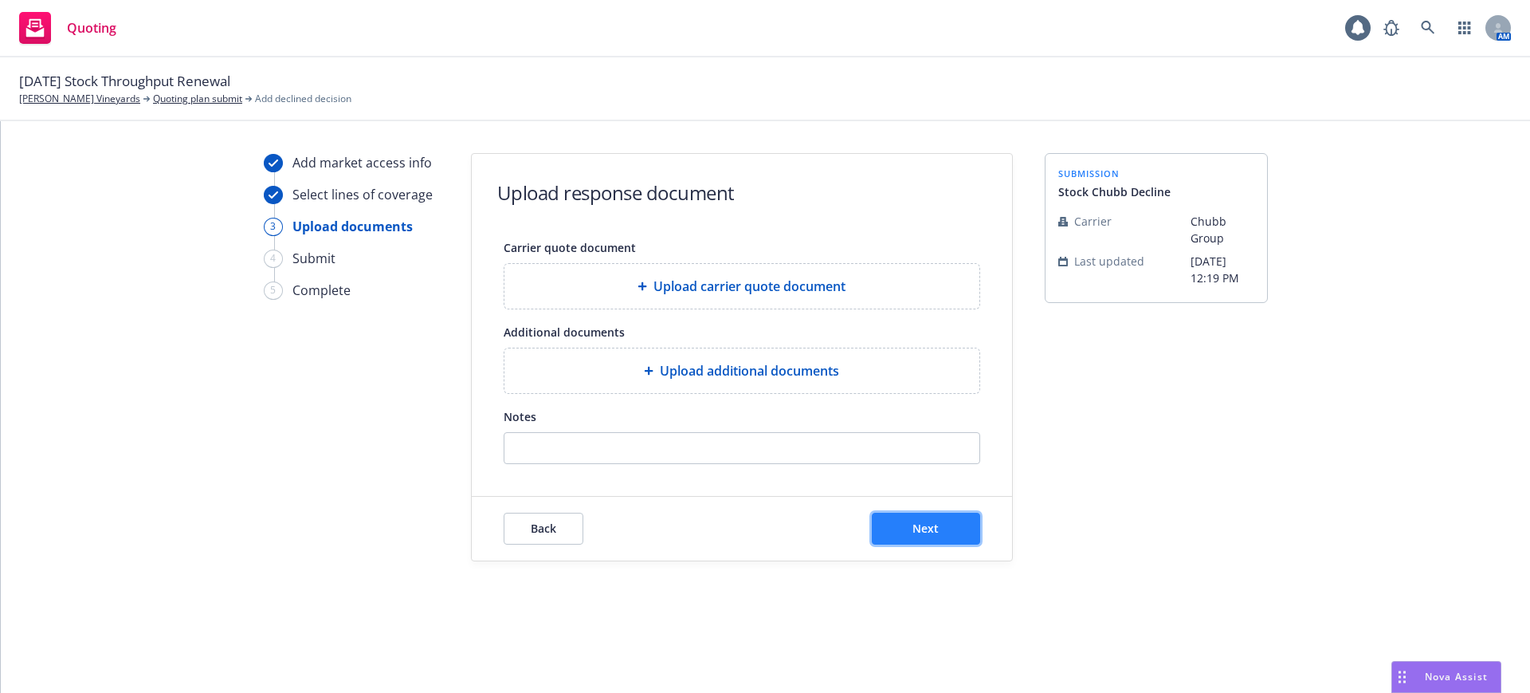
click at [943, 531] on button "Next" at bounding box center [926, 529] width 108 height 32
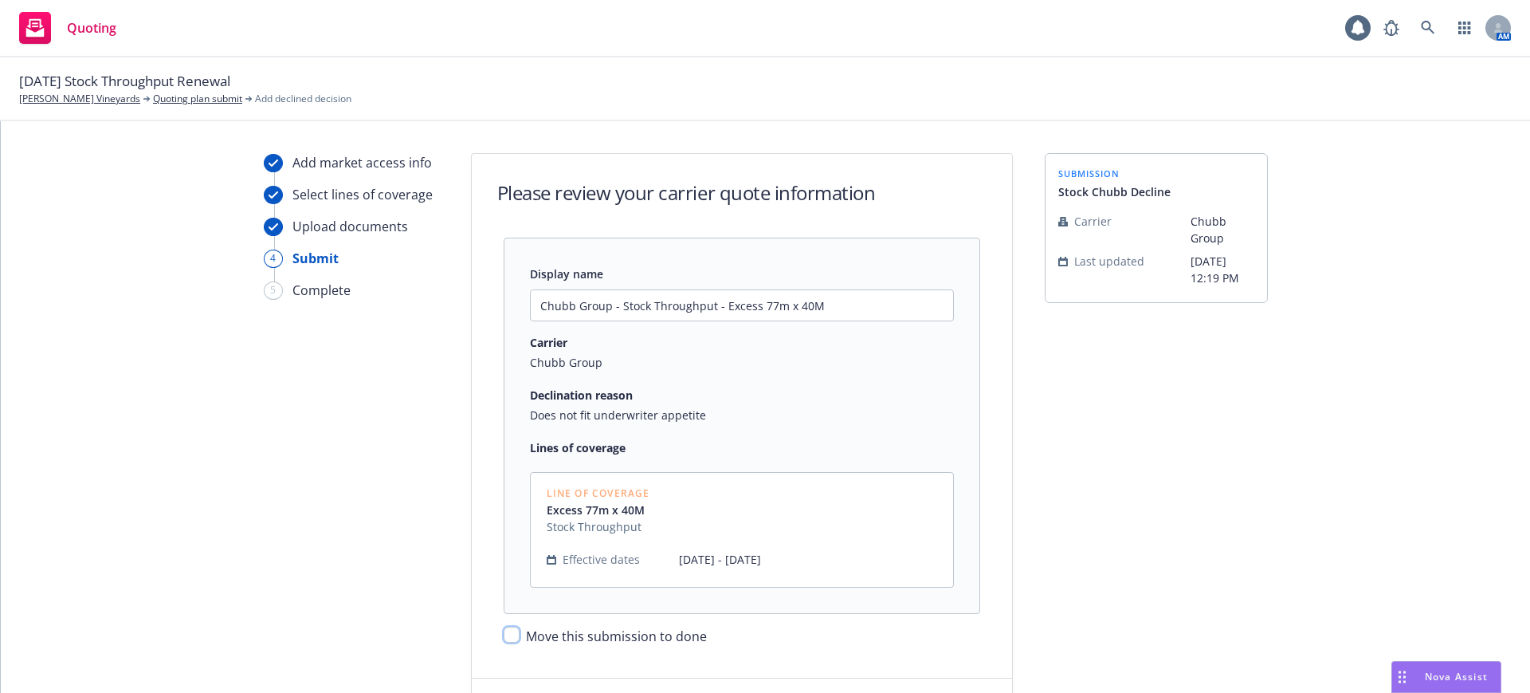
click at [504, 635] on input "Move this submission to done" at bounding box center [512, 635] width 16 height 16
checkbox input "true"
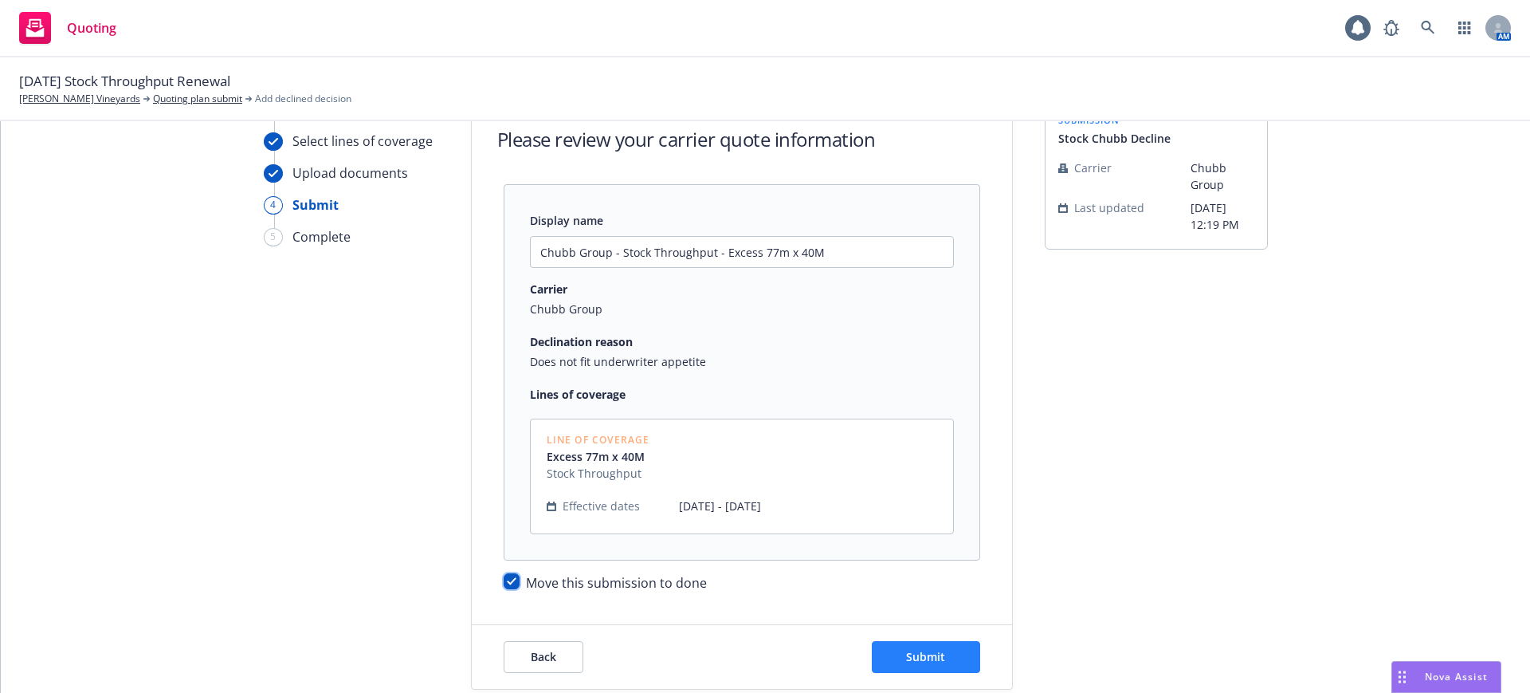
scroll to position [82, 0]
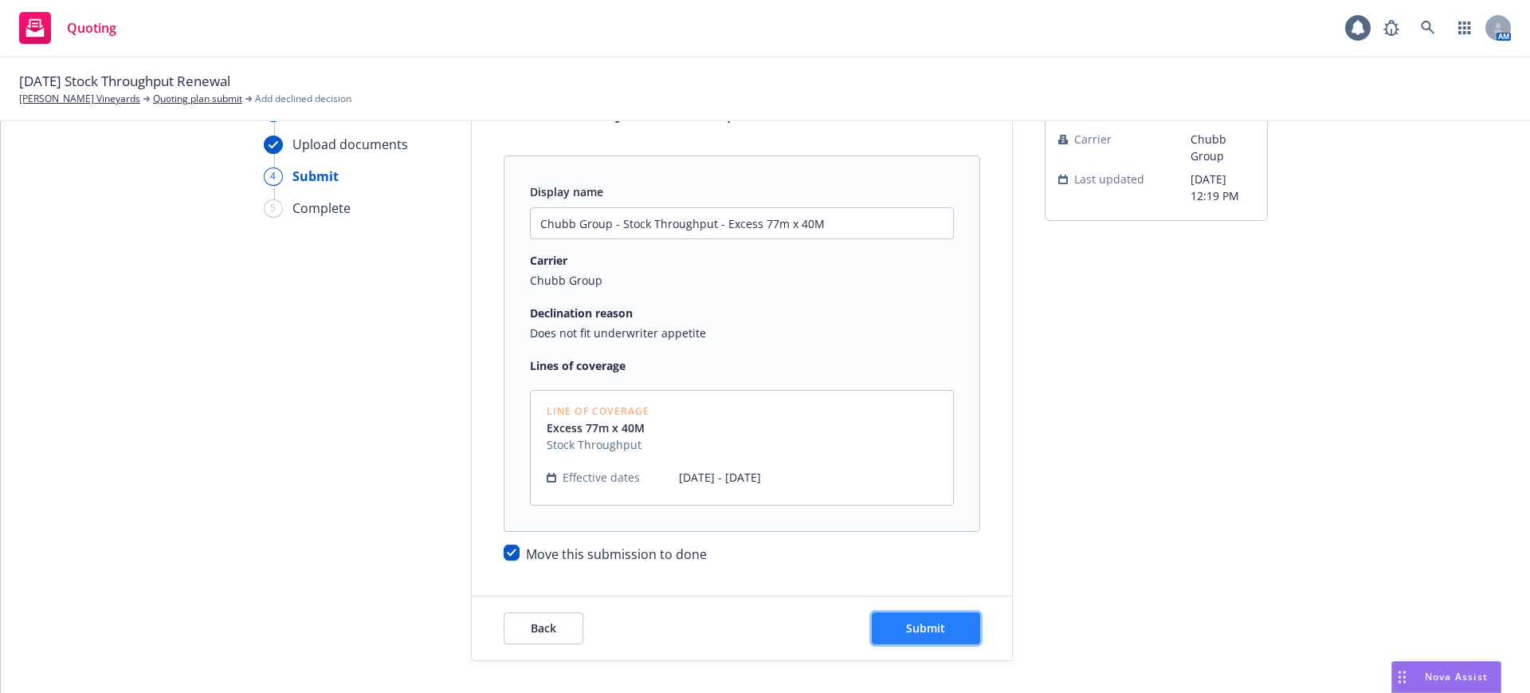
click at [932, 628] on span "Submit" at bounding box center [925, 627] width 39 height 15
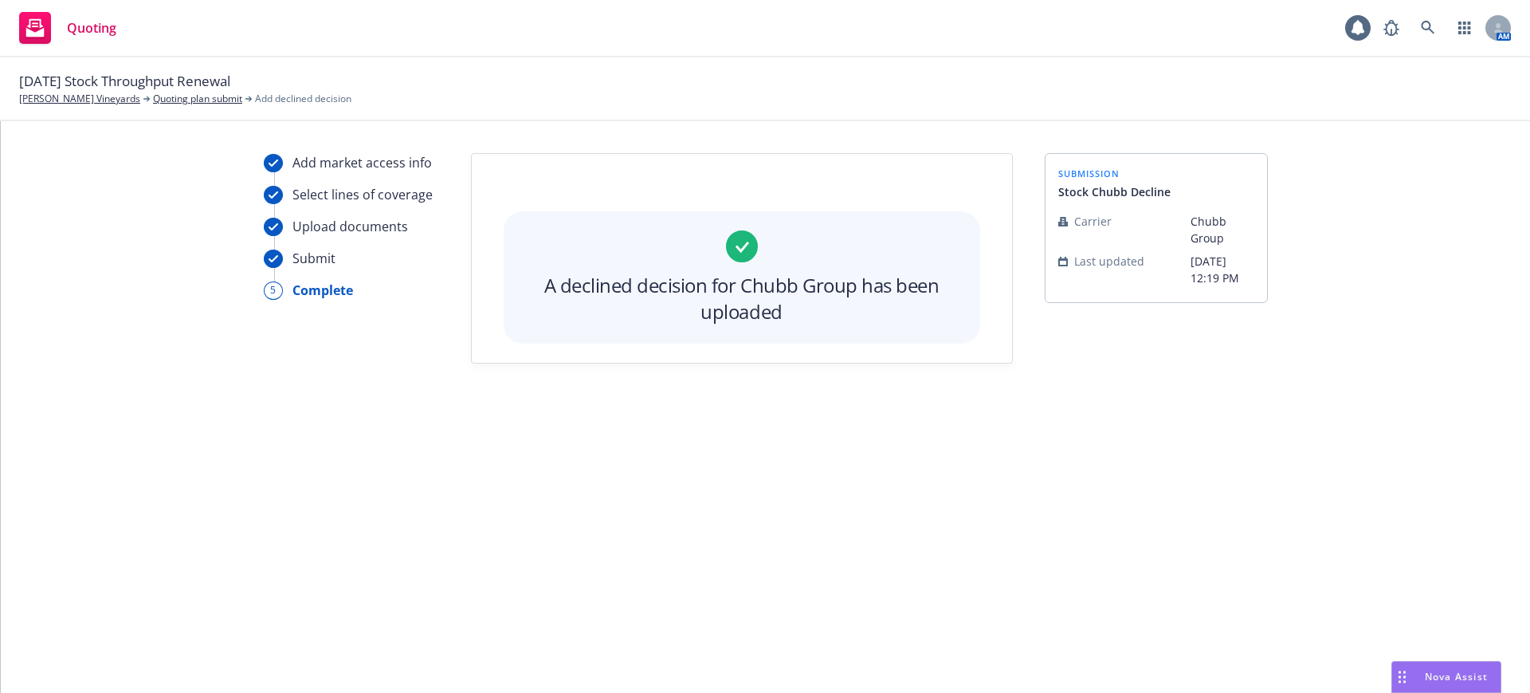
scroll to position [0, 0]
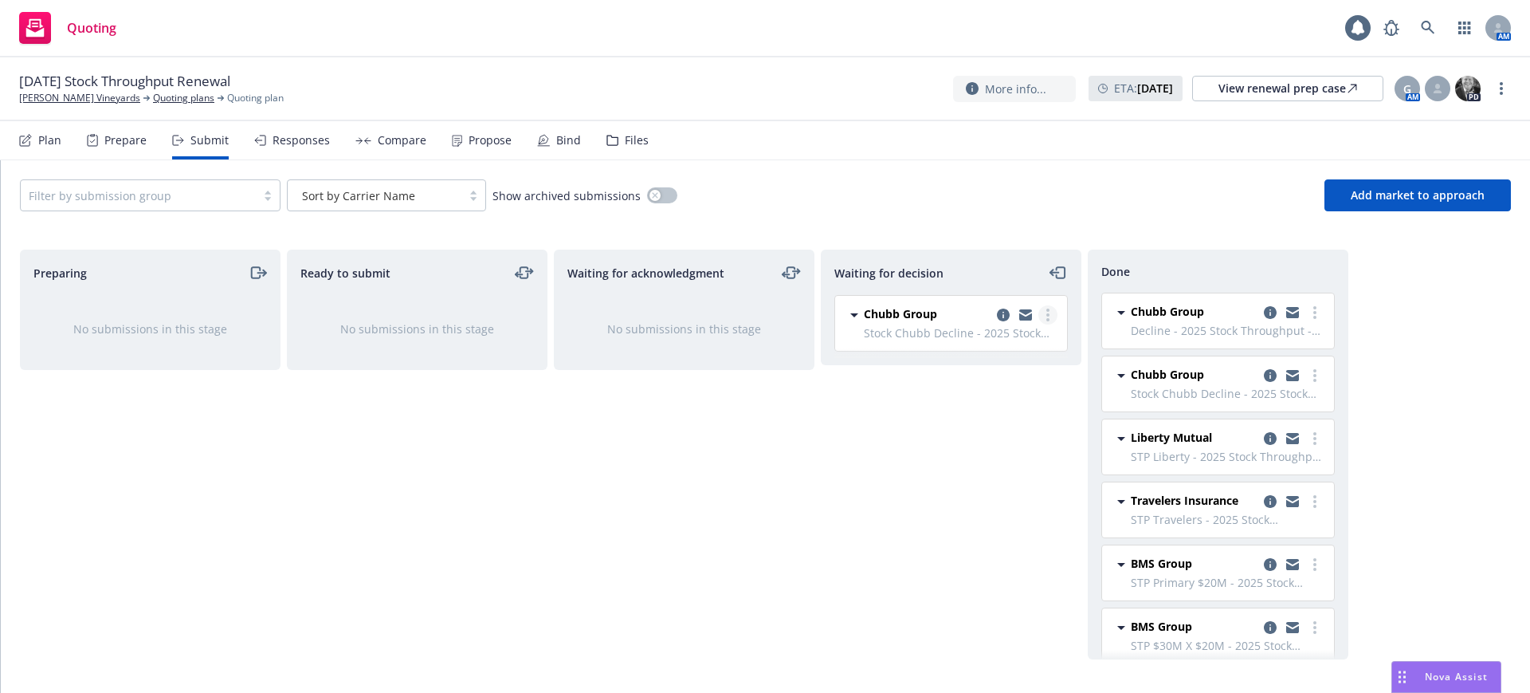
click at [1047, 313] on circle "more" at bounding box center [1048, 314] width 3 height 3
click at [992, 438] on span "Add declined decision" at bounding box center [976, 442] width 157 height 15
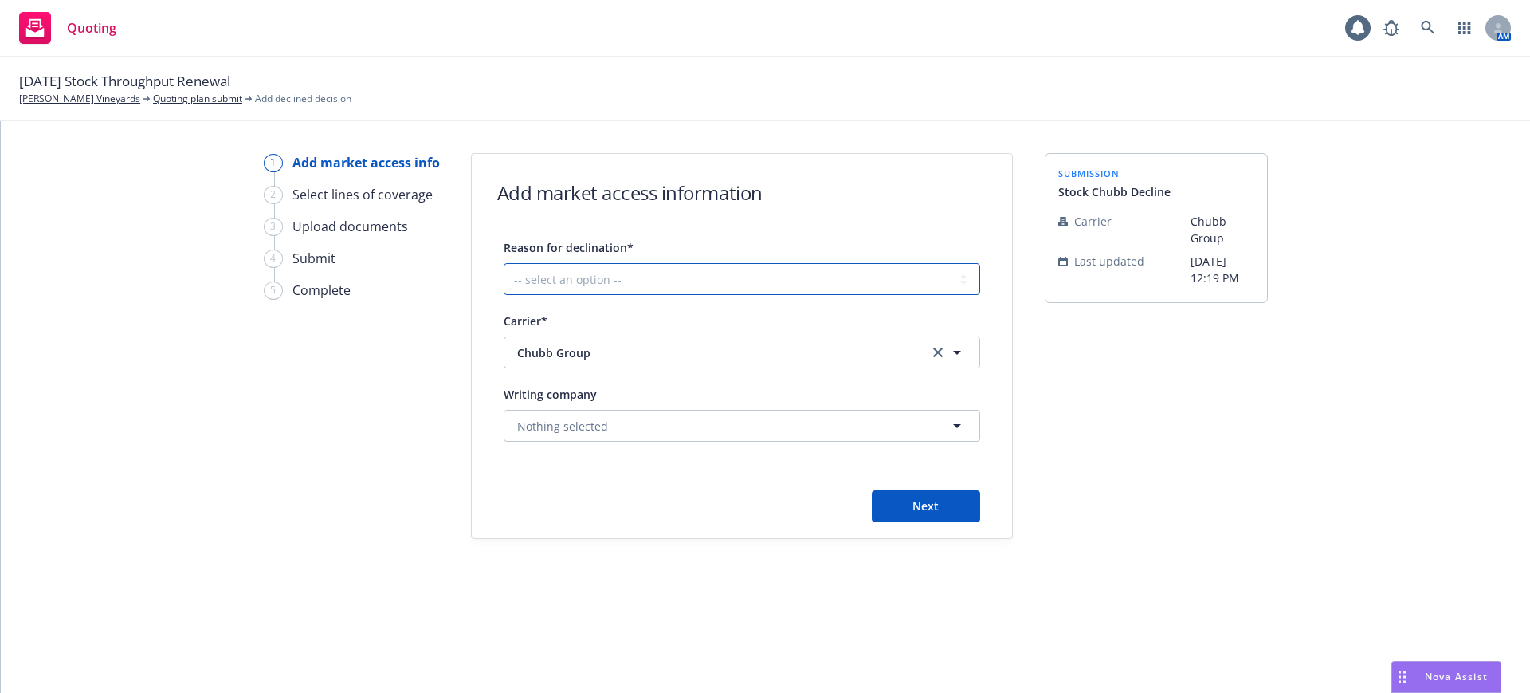
click at [555, 277] on select "-- select an option -- Cannot compete with other markets Carrier non-renewed Ca…" at bounding box center [742, 279] width 477 height 32
select select "DOES_NOT_FIT_UNDERWRITER_APPETITE"
click at [504, 263] on select "-- select an option -- Cannot compete with other markets Carrier non-renewed Ca…" at bounding box center [742, 279] width 477 height 32
click at [925, 500] on span "Next" at bounding box center [926, 505] width 26 height 15
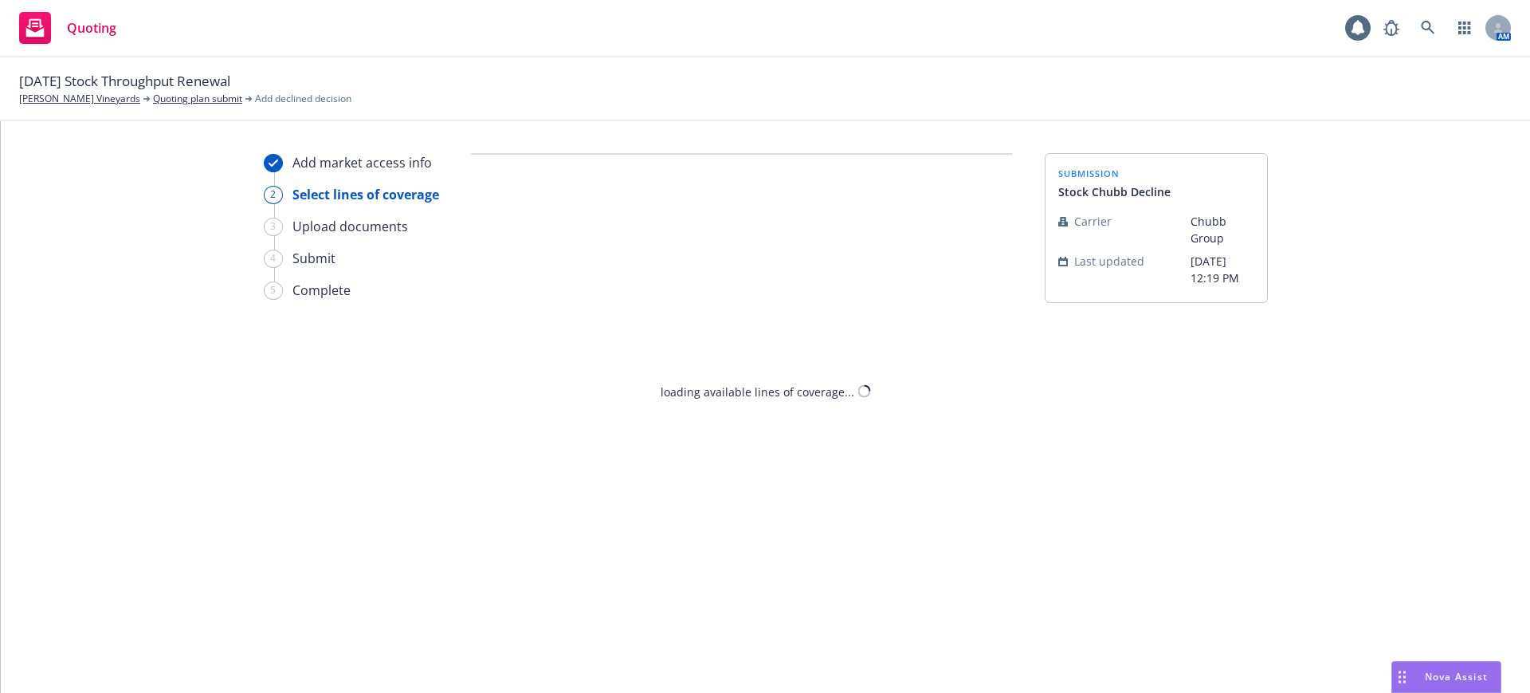
select select "DOES_NOT_FIT_UNDERWRITER_APPETITE"
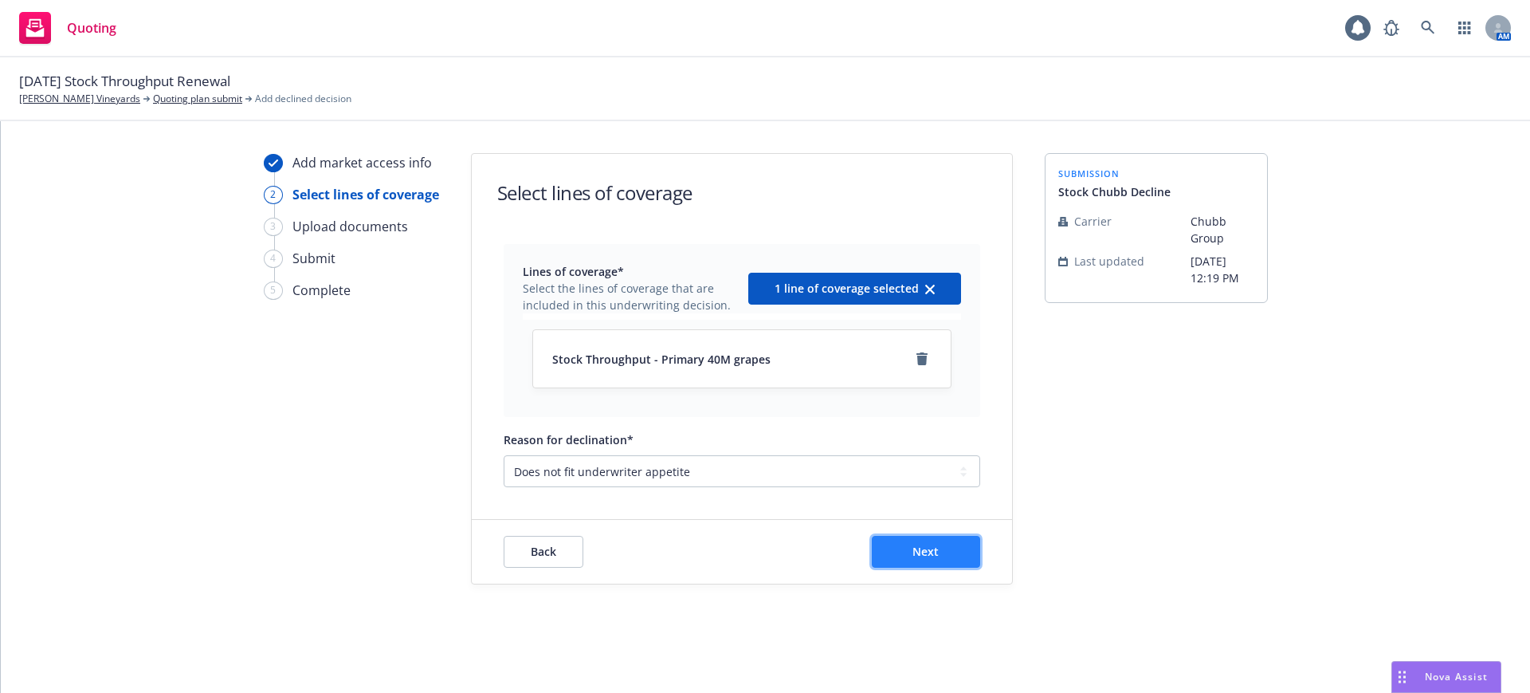
click at [909, 556] on button "Next" at bounding box center [926, 552] width 108 height 32
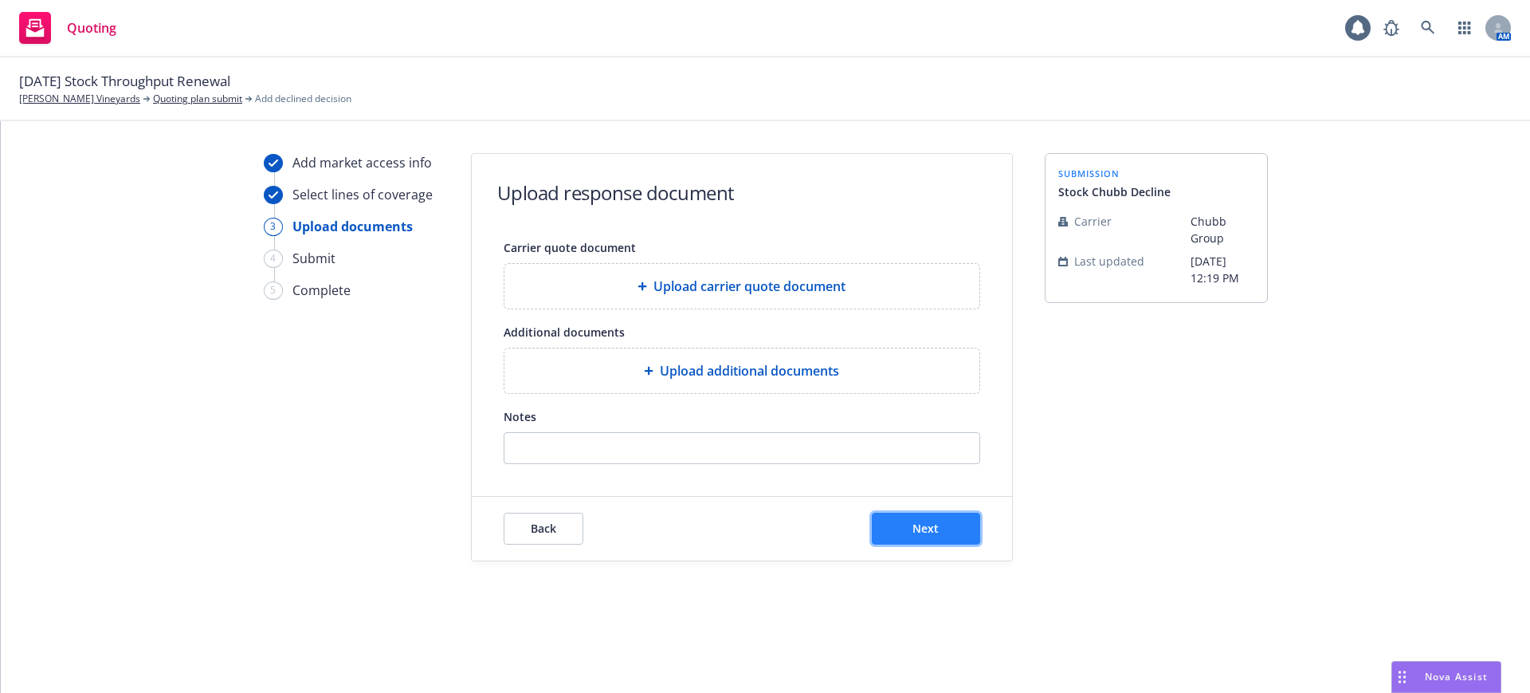
click at [906, 524] on button "Next" at bounding box center [926, 529] width 108 height 32
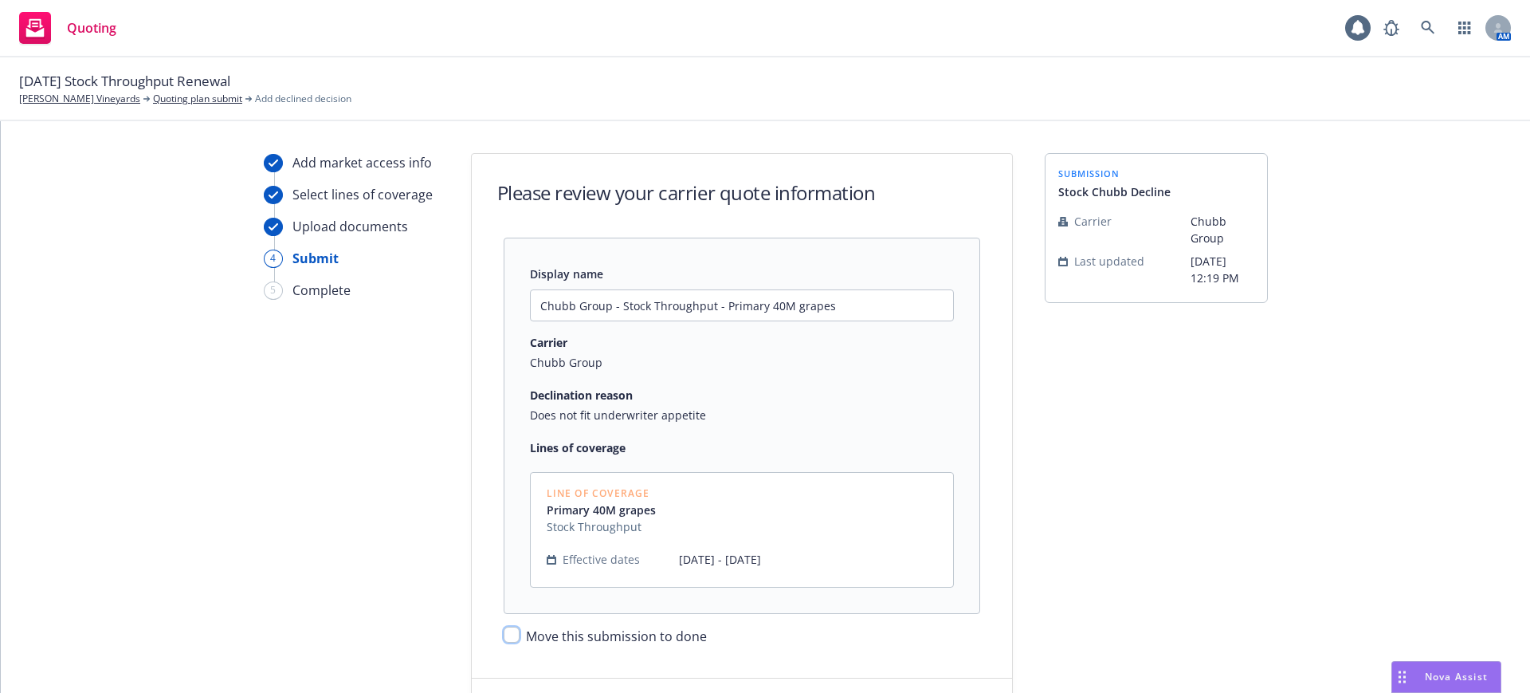
click at [505, 633] on input "Move this submission to done" at bounding box center [512, 635] width 16 height 16
checkbox input "true"
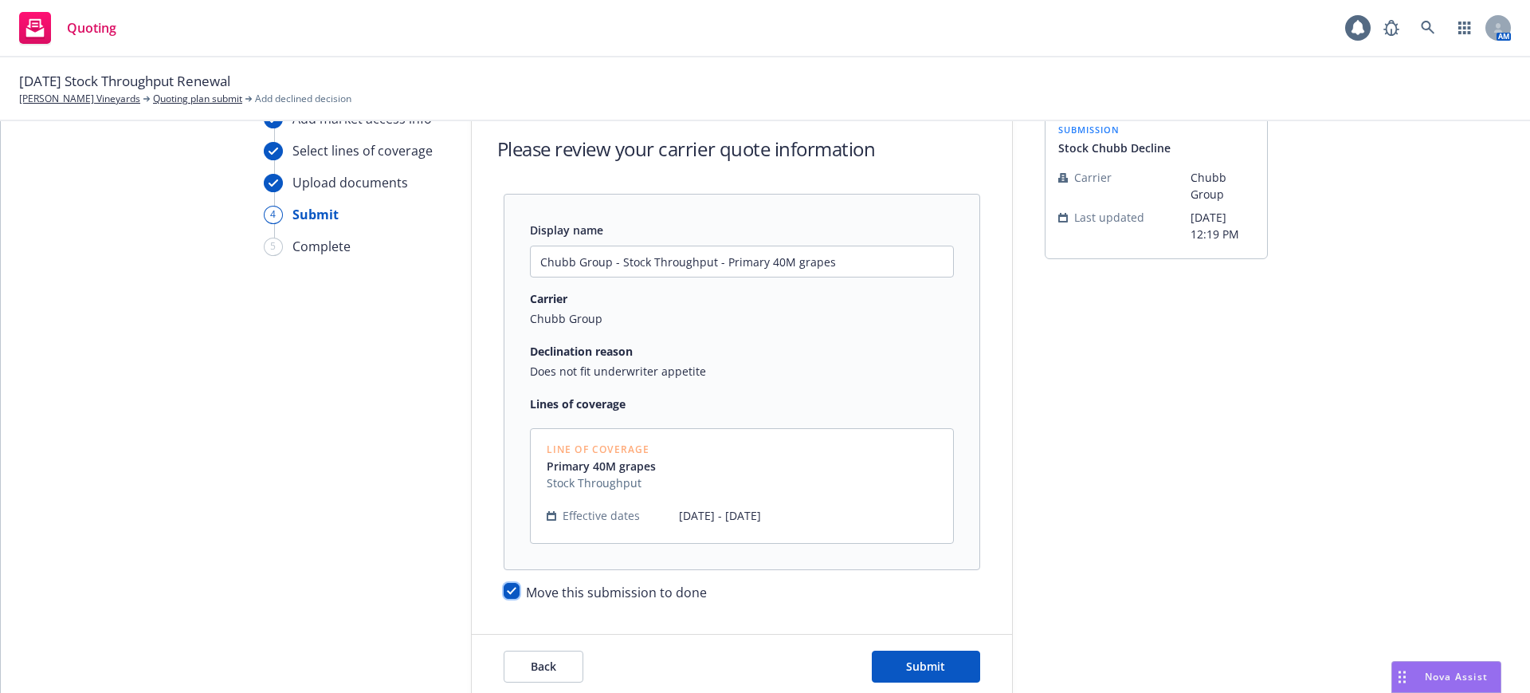
scroll to position [82, 0]
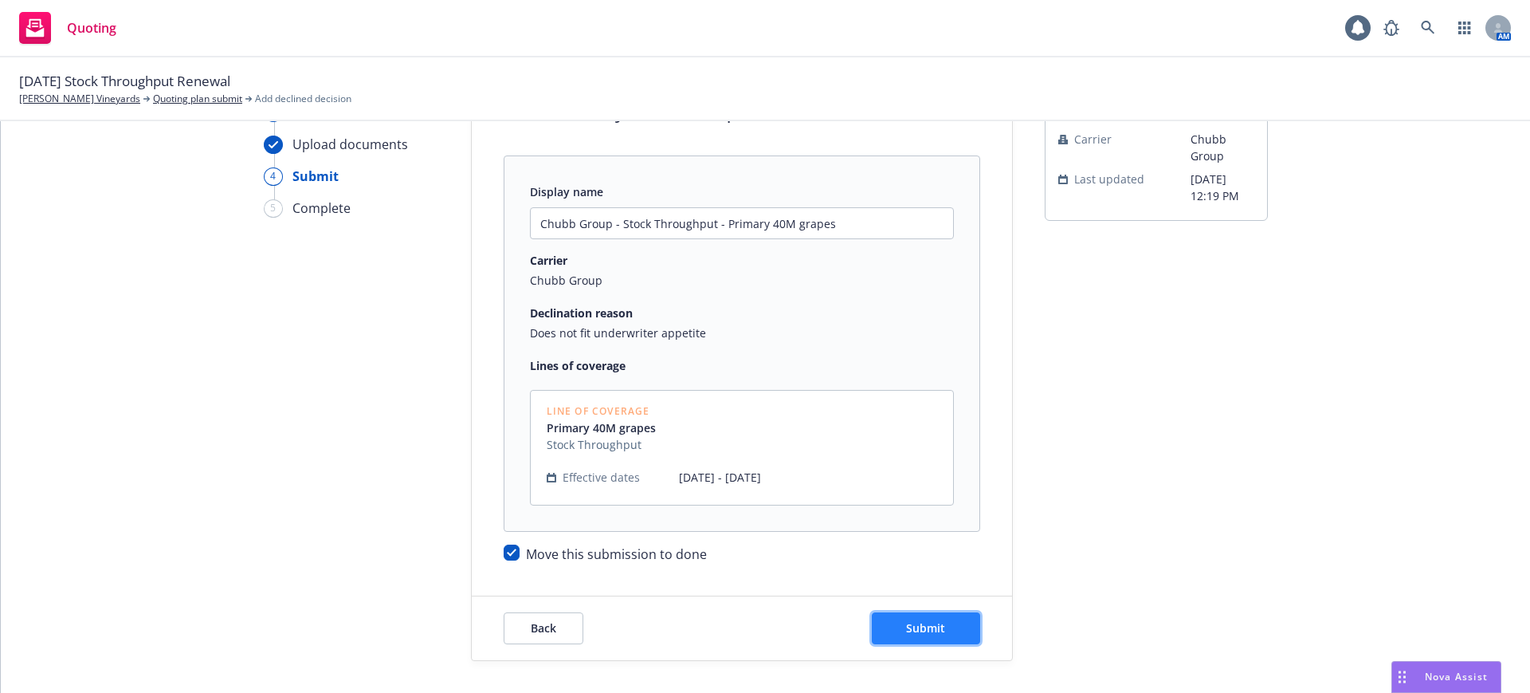
click at [927, 624] on span "Submit" at bounding box center [925, 627] width 39 height 15
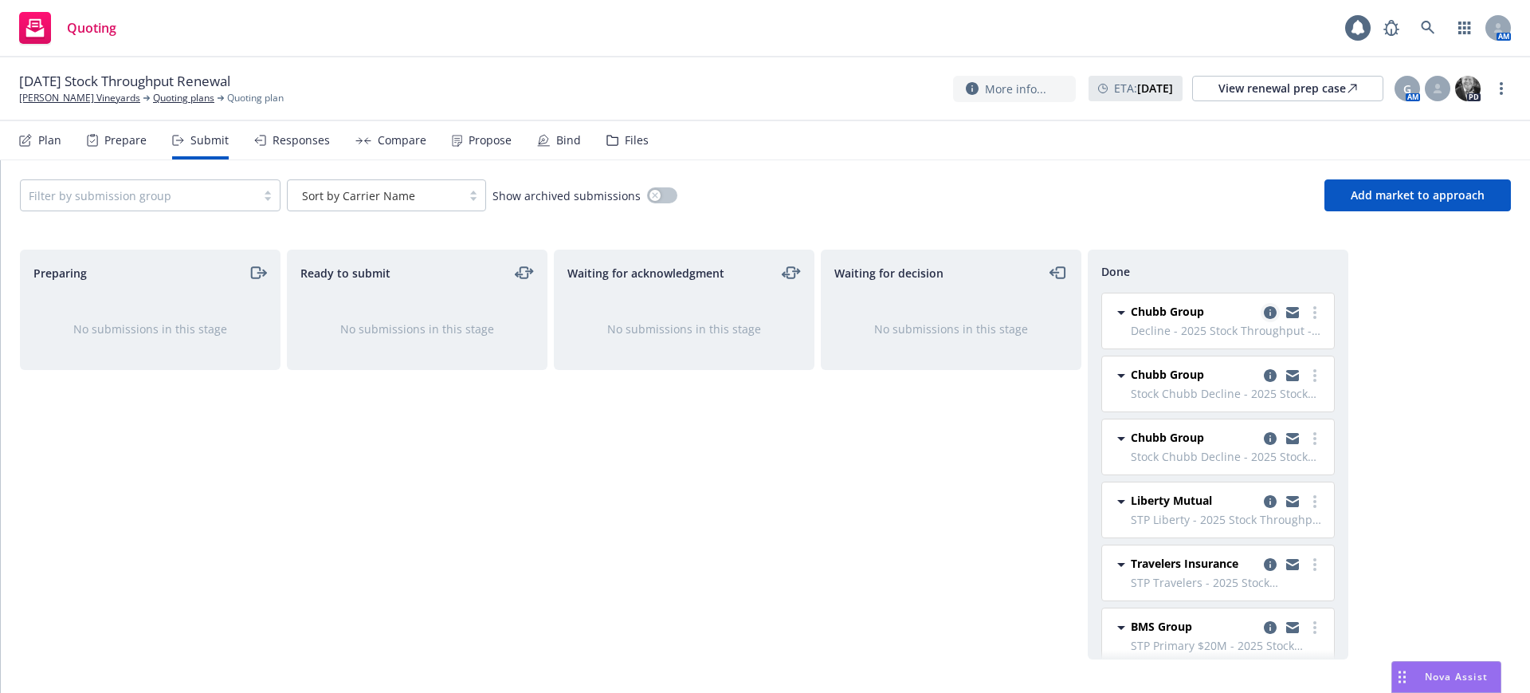
click at [1264, 311] on icon "copy logging email" at bounding box center [1270, 312] width 13 height 13
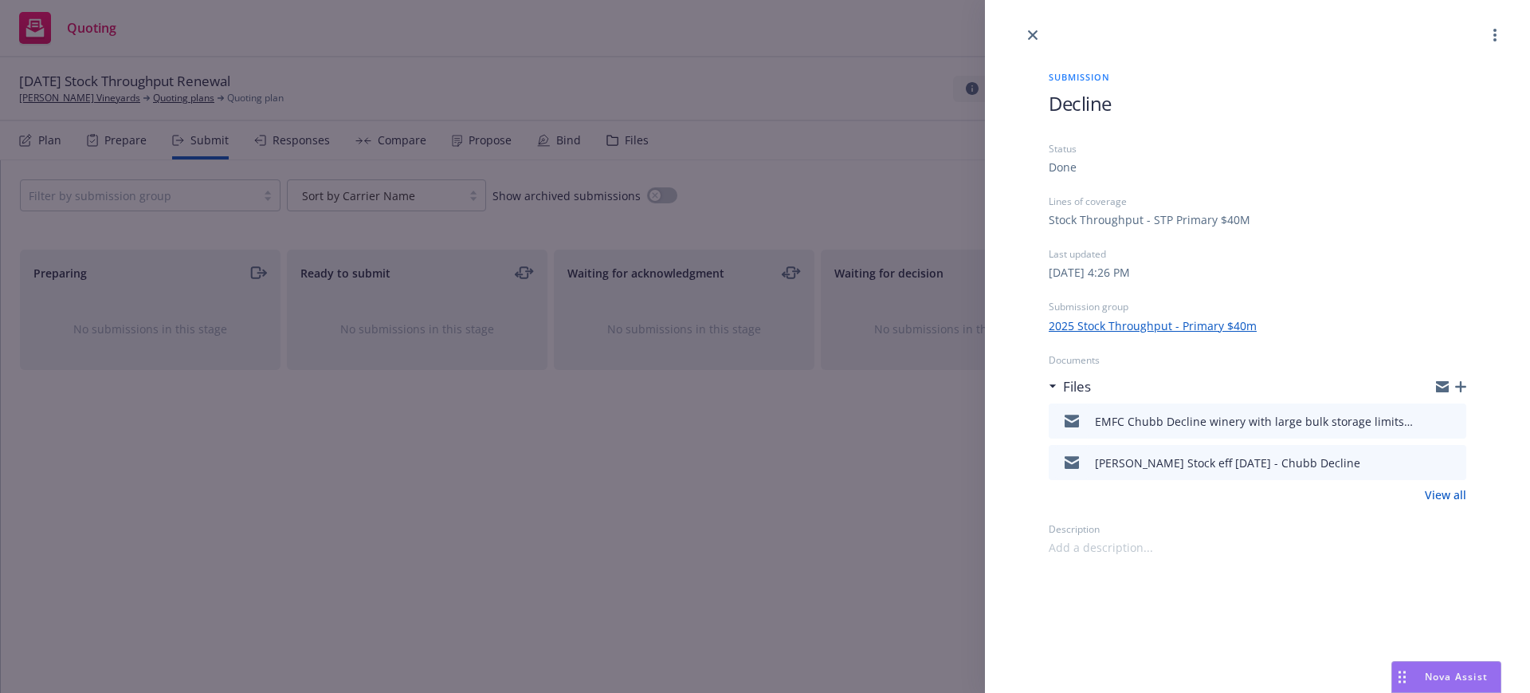
click at [1451, 493] on link "View all" at bounding box center [1445, 494] width 41 height 17
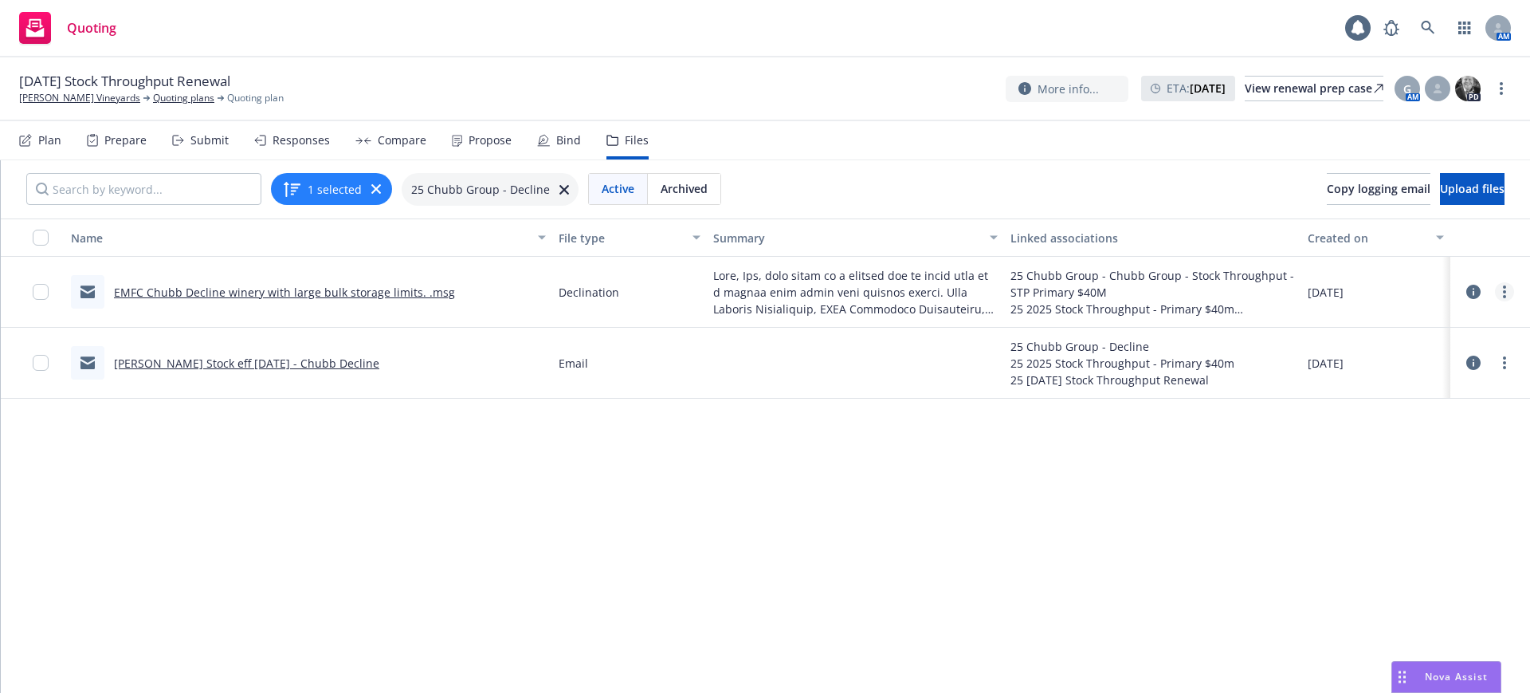
click at [1503, 289] on icon "more" at bounding box center [1504, 291] width 3 height 13
click at [1449, 416] on link "Update associations" at bounding box center [1419, 420] width 159 height 32
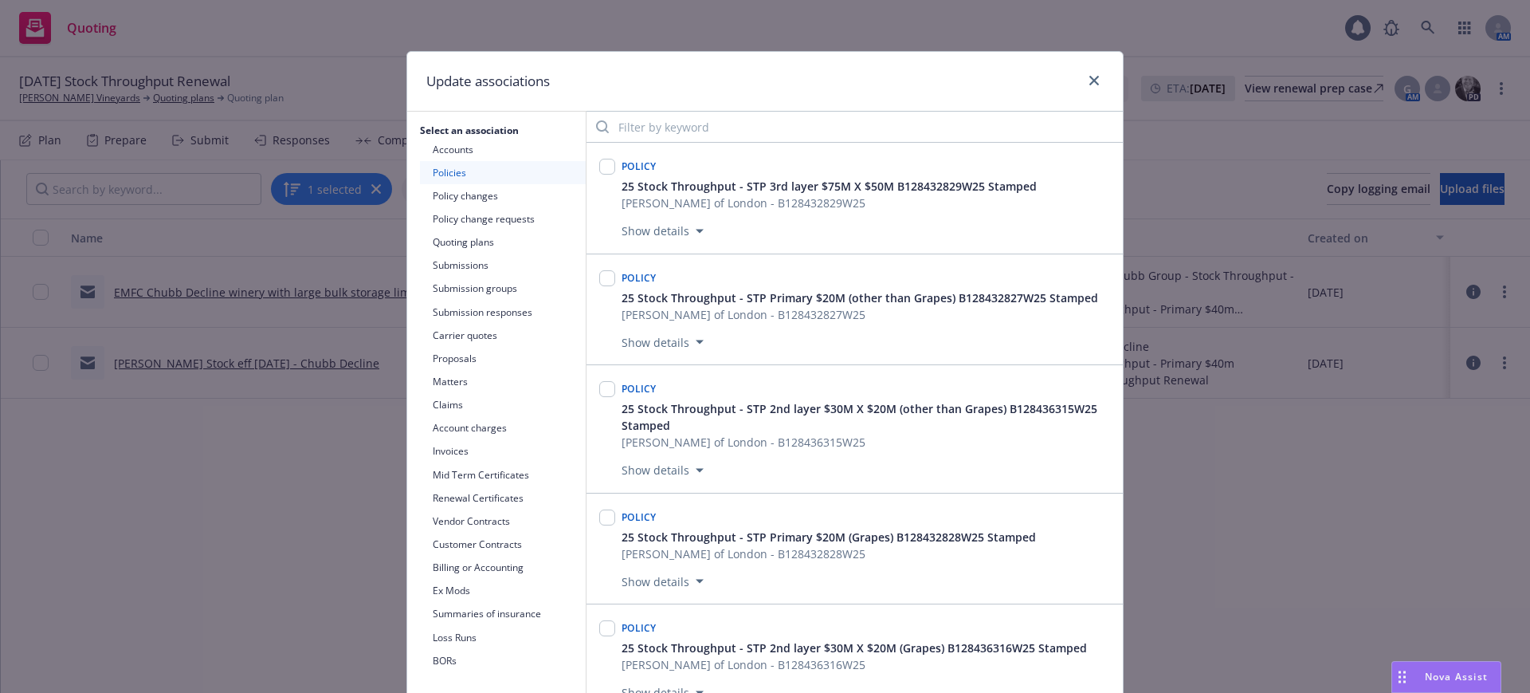
click at [444, 309] on button "Submission responses" at bounding box center [503, 312] width 166 height 23
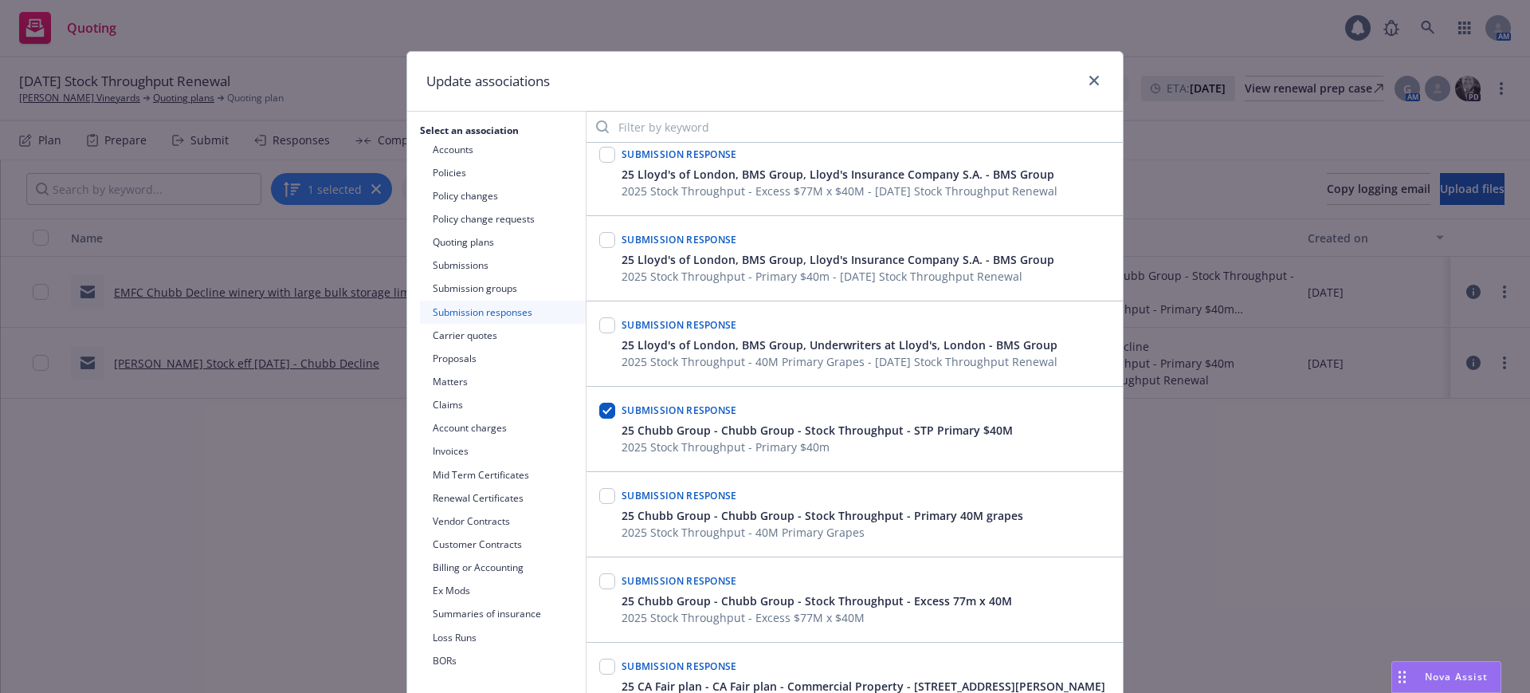
scroll to position [299, 0]
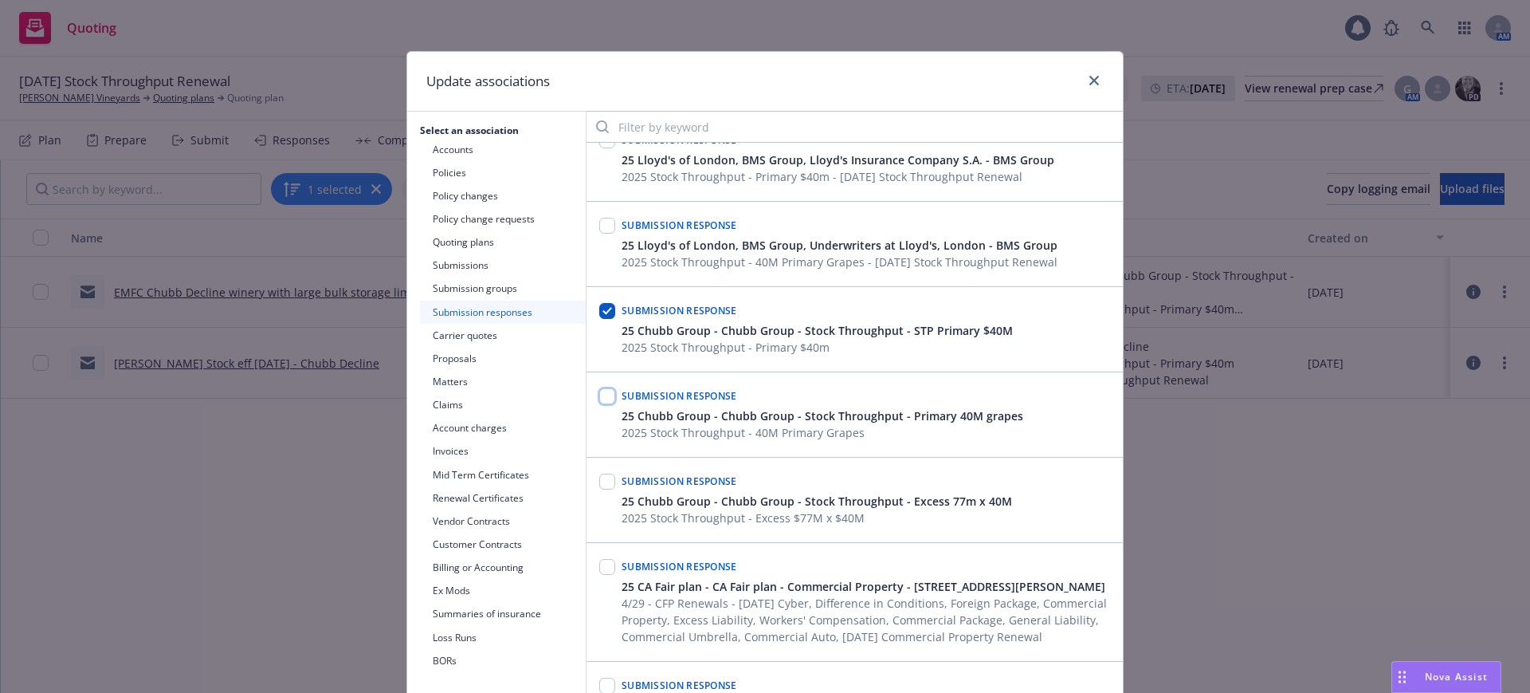
click at [599, 394] on input "checkbox" at bounding box center [607, 396] width 16 height 16
checkbox input "true"
click at [599, 477] on input "checkbox" at bounding box center [607, 481] width 16 height 16
checkbox input "true"
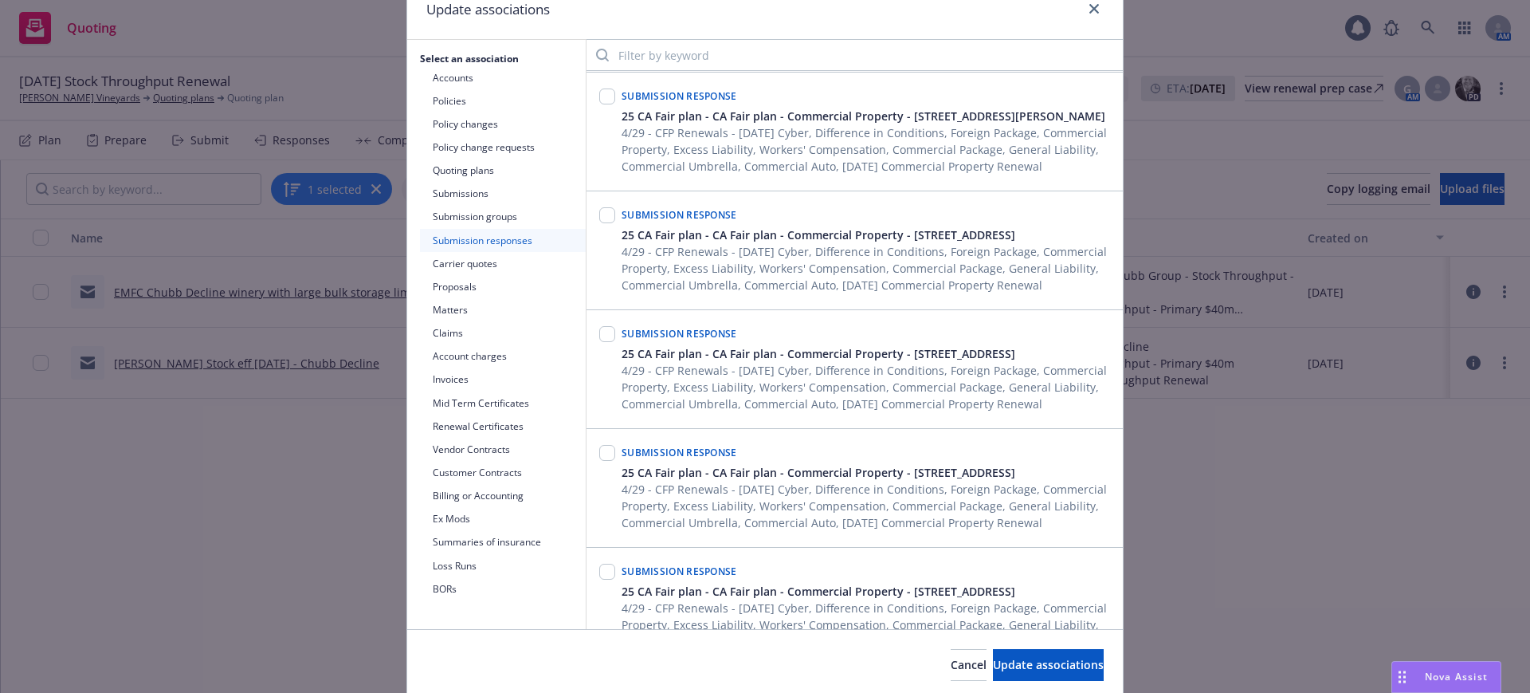
scroll to position [131, 0]
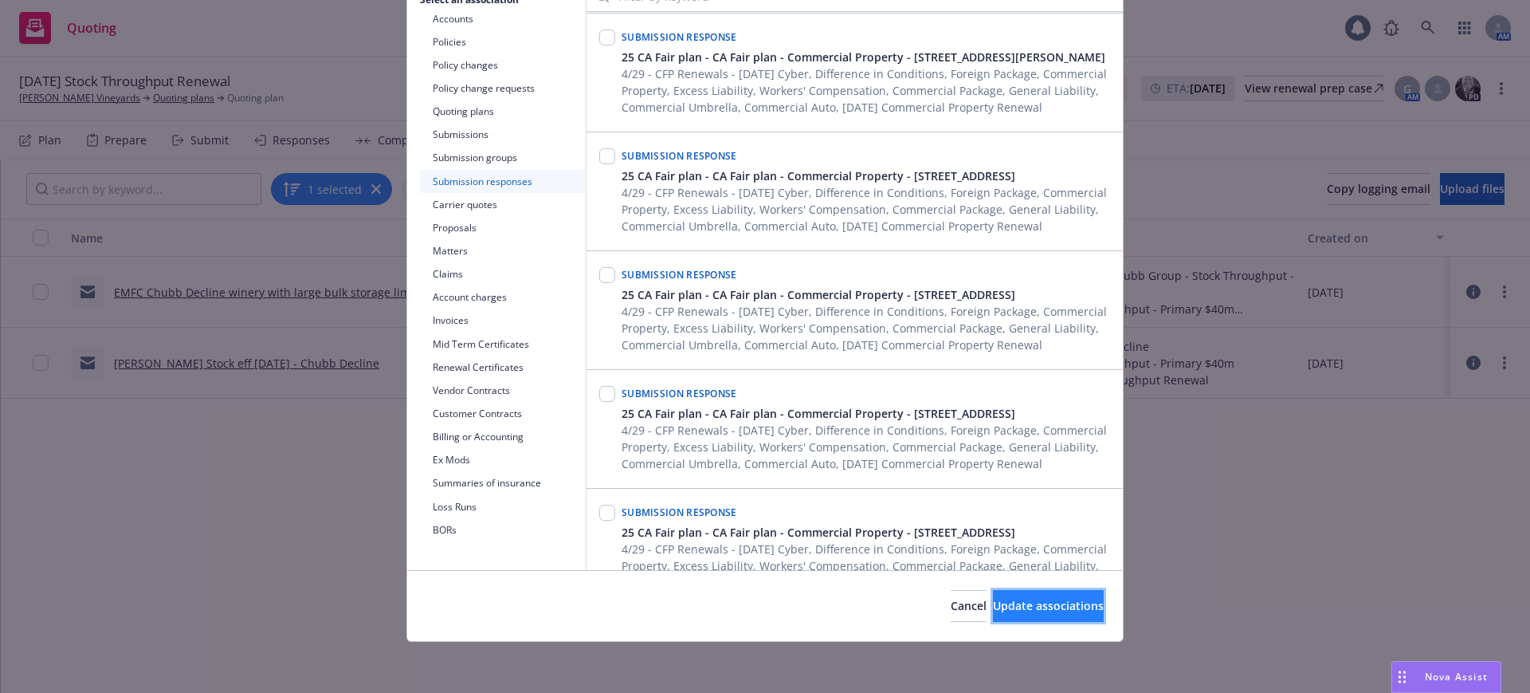
click at [1065, 607] on span "Update associations" at bounding box center [1048, 605] width 111 height 15
